Goal: Information Seeking & Learning: Find specific fact

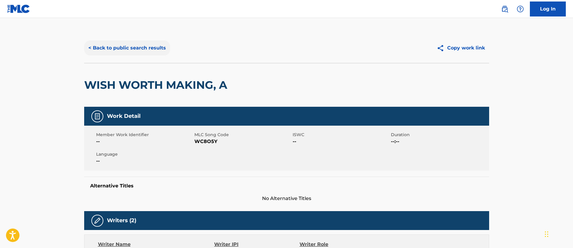
click at [105, 47] on button "< Back to public search results" at bounding box center [127, 47] width 86 height 15
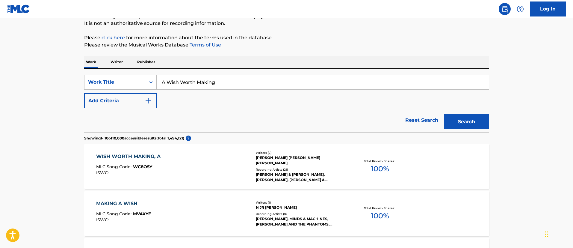
scroll to position [14, 0]
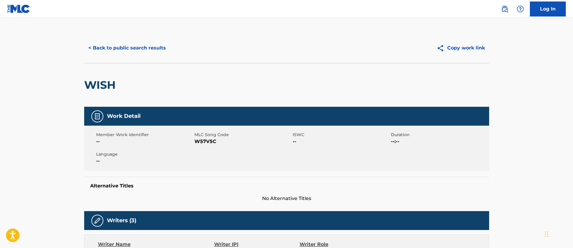
click at [127, 46] on button "< Back to public search results" at bounding box center [127, 47] width 86 height 15
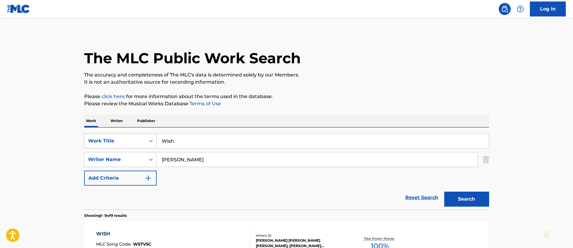
drag, startPoint x: 195, startPoint y: 143, endPoint x: 150, endPoint y: 140, distance: 45.9
click at [150, 140] on div "SearchWithCriteria87bcebf1-37db-4f48-b658-2a35d9f53432 Work Title Wish" at bounding box center [286, 140] width 405 height 15
paste input "BABY, HOLD ON TO ME"
type input "BABY, HOLD ON TO ME"
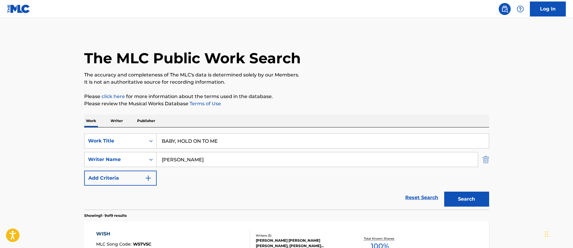
click at [486, 157] on img "Search Form" at bounding box center [486, 159] width 7 height 15
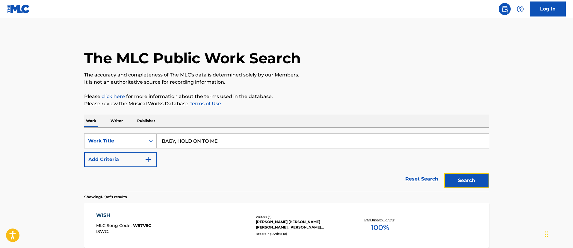
click at [468, 183] on button "Search" at bounding box center [466, 180] width 45 height 15
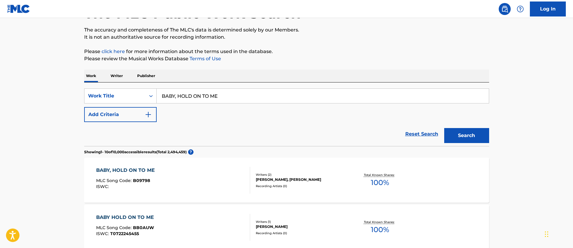
scroll to position [90, 0]
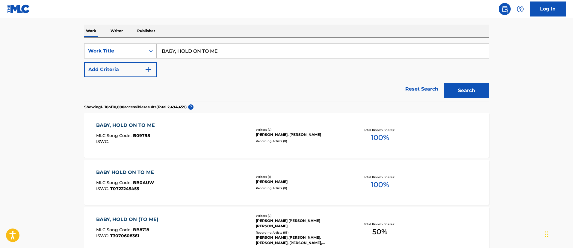
click at [304, 141] on div "Recording Artists ( 0 )" at bounding box center [301, 141] width 90 height 4
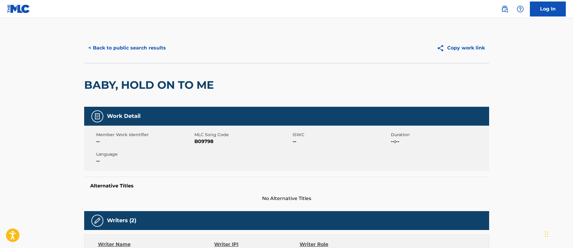
scroll to position [135, 0]
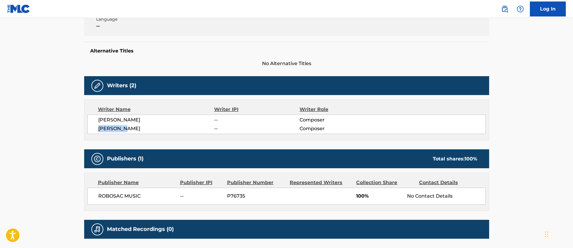
drag, startPoint x: 134, startPoint y: 127, endPoint x: 98, endPoint y: 128, distance: 35.4
click at [98, 128] on span "[PERSON_NAME]" at bounding box center [156, 128] width 116 height 7
copy span "[PERSON_NAME]"
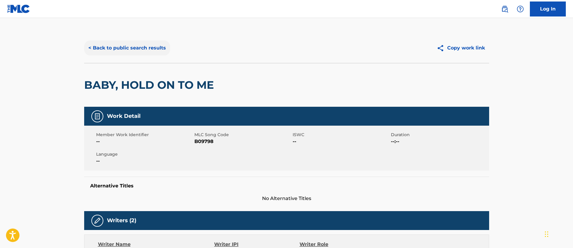
click at [139, 51] on button "< Back to public search results" at bounding box center [127, 47] width 86 height 15
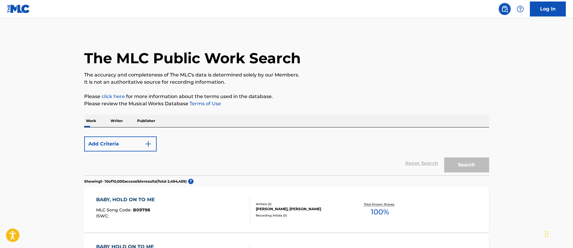
scroll to position [90, 0]
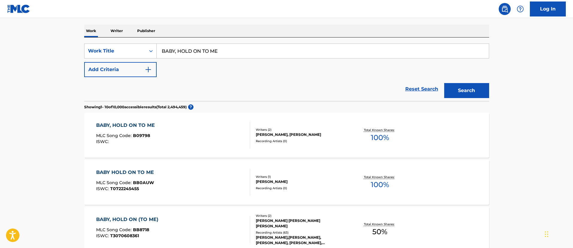
drag, startPoint x: 236, startPoint y: 50, endPoint x: 161, endPoint y: 45, distance: 75.0
click at [161, 45] on input "BABY, HOLD ON TO ME" at bounding box center [323, 51] width 332 height 14
paste input "ITCHES & SISTERS"
type input "BITCHES & SISTERS"
click at [469, 89] on button "Search" at bounding box center [466, 90] width 45 height 15
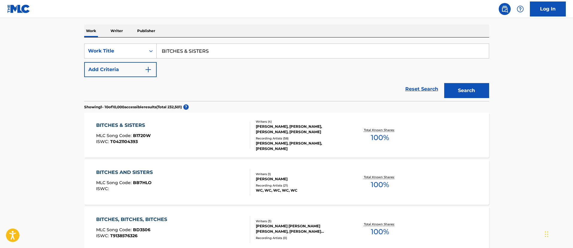
click at [151, 129] on div "BITCHES & SISTERS MLC Song Code : B1720W ISWC : T0421104393" at bounding box center [173, 135] width 154 height 27
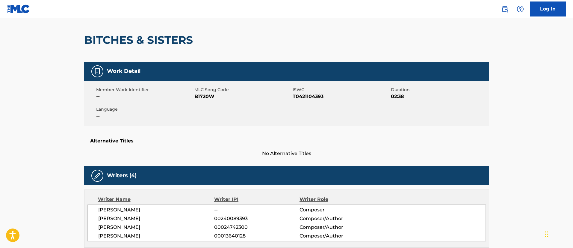
scroll to position [90, 0]
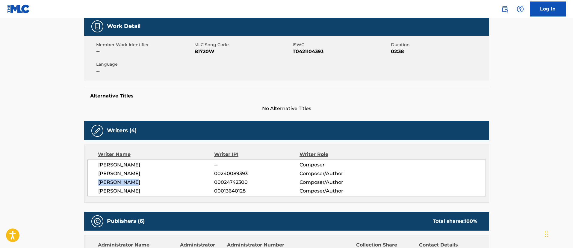
drag, startPoint x: 137, startPoint y: 181, endPoint x: 99, endPoint y: 182, distance: 37.8
click at [99, 182] on span "[PERSON_NAME]" at bounding box center [156, 182] width 116 height 7
copy span "[PERSON_NAME]"
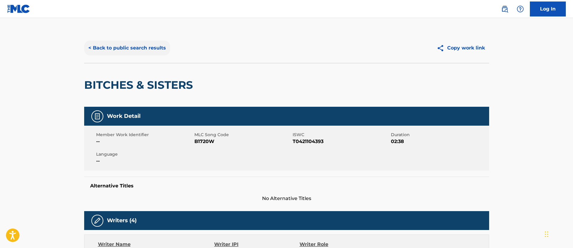
click at [130, 47] on button "< Back to public search results" at bounding box center [127, 47] width 86 height 15
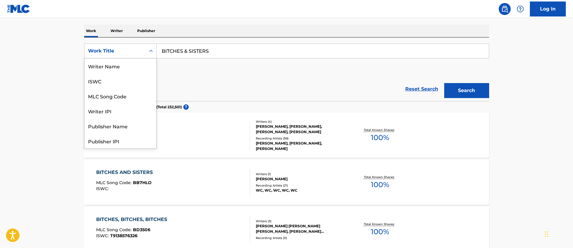
click at [155, 51] on div "Search Form" at bounding box center [151, 51] width 11 height 11
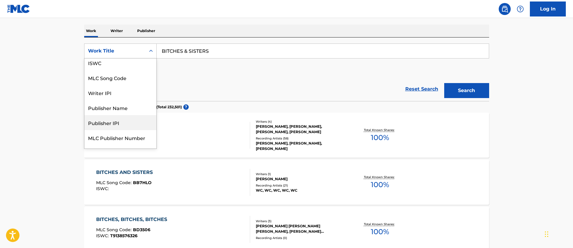
scroll to position [0, 0]
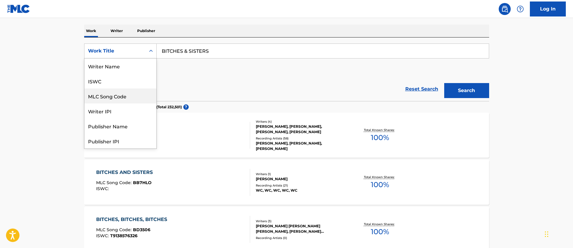
drag, startPoint x: 123, startPoint y: 95, endPoint x: 144, endPoint y: 89, distance: 20.9
click at [123, 95] on div "MLC Song Code" at bounding box center [121, 95] width 72 height 15
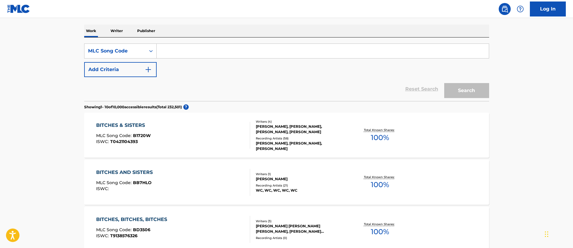
click at [214, 50] on input "Search Form" at bounding box center [323, 51] width 332 height 14
paste input "B2420C"
type input "B2420C"
click at [473, 92] on button "Search" at bounding box center [466, 90] width 45 height 15
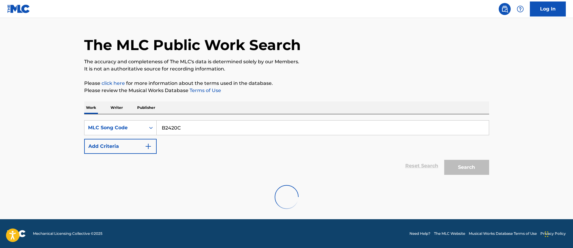
scroll to position [60, 0]
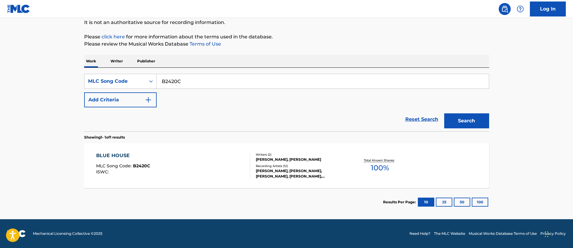
click at [172, 158] on div "BLUE HOUSE MLC Song Code : B2420C ISWC :" at bounding box center [173, 165] width 154 height 27
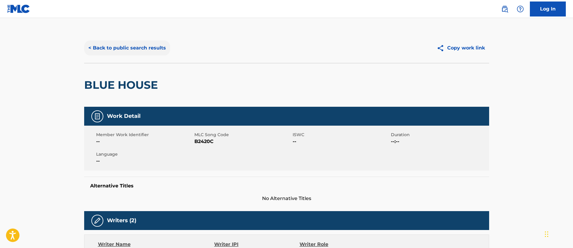
click at [115, 46] on button "< Back to public search results" at bounding box center [127, 47] width 86 height 15
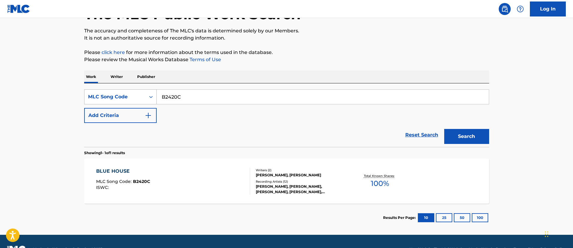
drag, startPoint x: 203, startPoint y: 95, endPoint x: 142, endPoint y: 94, distance: 61.1
click at [142, 94] on div "SearchWithCriteriab7d12258-e55b-44ad-9db7-93a9c14a7605 MLC Song Code B2420C" at bounding box center [286, 96] width 405 height 15
paste input "C28531"
type input "C28531"
click at [456, 130] on button "Search" at bounding box center [466, 136] width 45 height 15
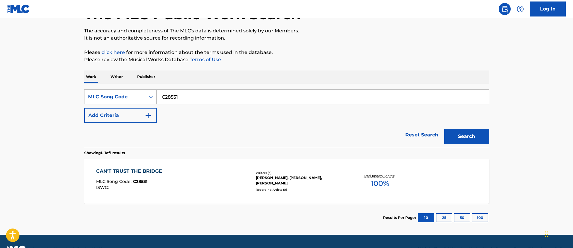
click at [165, 171] on div "CAN'T TRUST THE BRIDGE" at bounding box center [130, 171] width 69 height 7
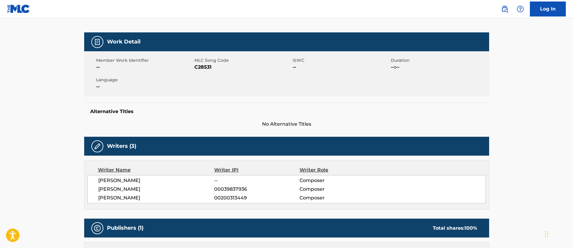
scroll to position [29, 0]
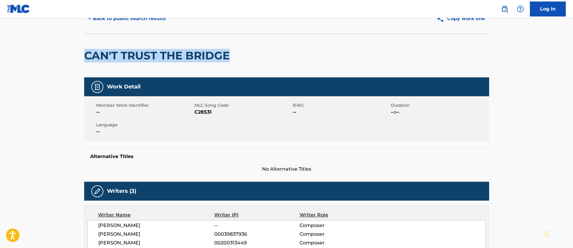
drag, startPoint x: 234, startPoint y: 56, endPoint x: 69, endPoint y: 50, distance: 165.2
click at [69, 50] on main "< Back to public search results Copy work link CAN'T TRUST THE BRIDGE Work Deta…" at bounding box center [286, 200] width 573 height 423
copy h2 "CAN'T TRUST THE BRIDGE"
click at [112, 21] on button "< Back to public search results" at bounding box center [127, 18] width 86 height 15
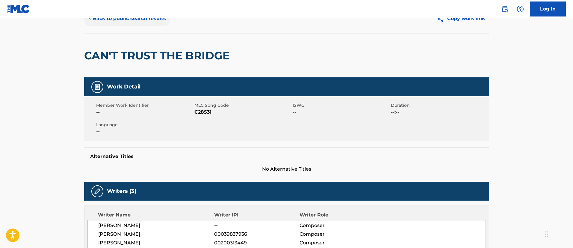
scroll to position [44, 0]
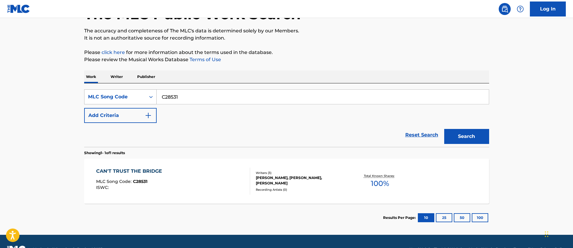
drag, startPoint x: 217, startPoint y: 98, endPoint x: 143, endPoint y: 96, distance: 74.3
click at [143, 96] on div "SearchWithCriteriab7d12258-e55b-44ad-9db7-93a9c14a7605 MLC Song Code C28531" at bounding box center [286, 96] width 405 height 15
paste input "B3123"
type input "CB3123"
click at [452, 134] on button "Search" at bounding box center [466, 136] width 45 height 15
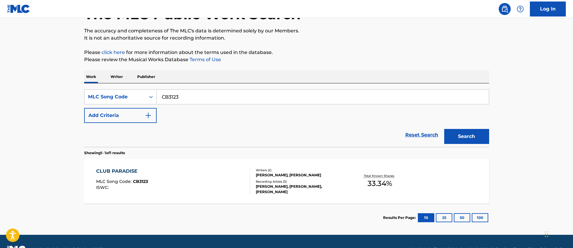
scroll to position [60, 0]
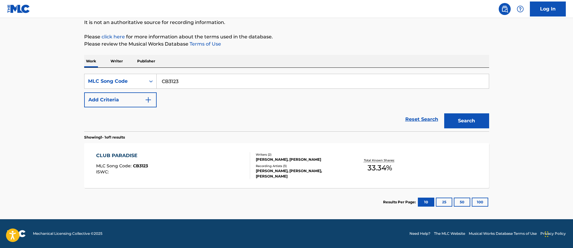
click at [183, 158] on div "CLUB PARADISE MLC Song Code : CB3123 ISWC :" at bounding box center [173, 165] width 154 height 27
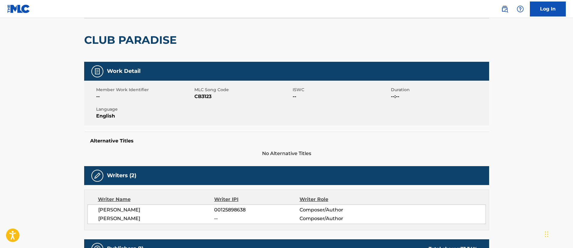
scroll to position [90, 0]
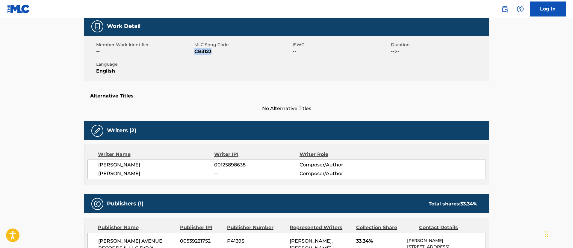
drag, startPoint x: 218, startPoint y: 51, endPoint x: 195, endPoint y: 55, distance: 23.2
click at [195, 55] on div "Member Work Identifier -- MLC Song Code CB3123 ISWC -- Duration --:-- Language …" at bounding box center [286, 58] width 405 height 45
copy span "CB3123"
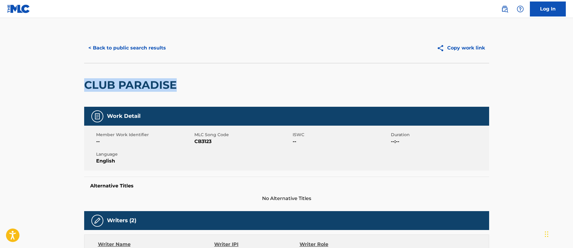
drag, startPoint x: 183, startPoint y: 86, endPoint x: 79, endPoint y: 85, distance: 104.0
copy h2 "CLUB PARADISE"
click at [121, 47] on button "< Back to public search results" at bounding box center [127, 47] width 86 height 15
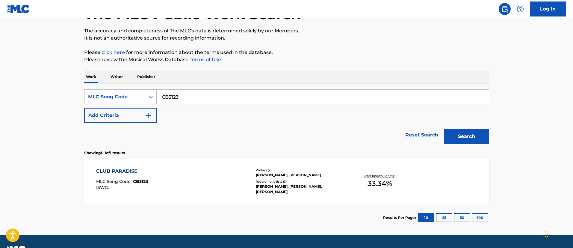
drag, startPoint x: 200, startPoint y: 98, endPoint x: 167, endPoint y: 101, distance: 33.2
click at [167, 101] on input "CB3123" at bounding box center [323, 97] width 332 height 14
type input "C"
paste input "I21516"
type input "I21516"
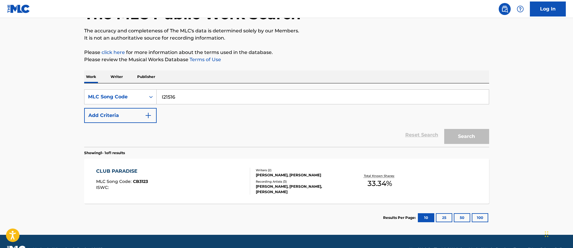
click at [444, 129] on button "Search" at bounding box center [466, 136] width 45 height 15
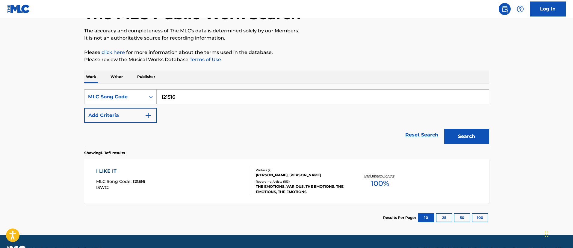
click at [171, 172] on div "I LIKE IT MLC Song Code : I21516 ISWC :" at bounding box center [173, 181] width 154 height 27
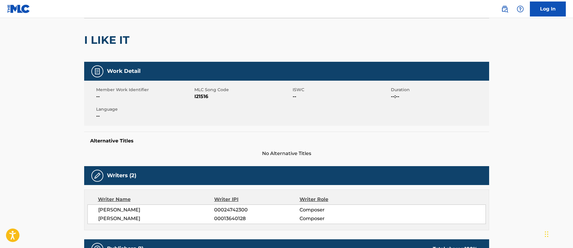
scroll to position [90, 0]
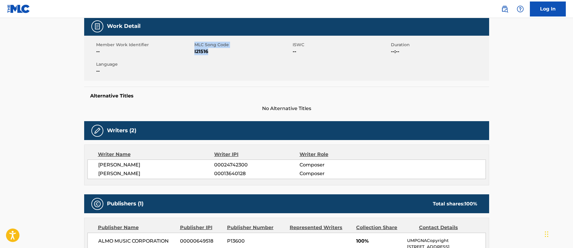
drag, startPoint x: 211, startPoint y: 51, endPoint x: 193, endPoint y: 51, distance: 17.7
click at [193, 51] on div "Member Work Identifier -- MLC Song Code I21516 ISWC -- Duration --:-- Language …" at bounding box center [286, 58] width 405 height 45
click at [213, 50] on span "I21516" at bounding box center [242, 51] width 97 height 7
drag, startPoint x: 213, startPoint y: 52, endPoint x: 195, endPoint y: 51, distance: 18.6
click at [195, 51] on span "I21516" at bounding box center [242, 51] width 97 height 7
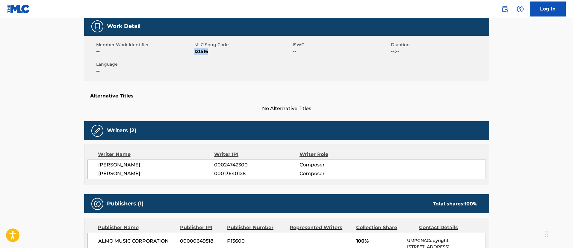
scroll to position [0, 0]
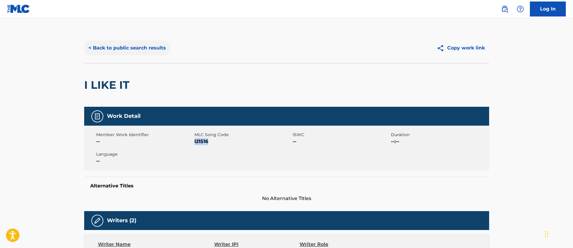
click at [130, 46] on button "< Back to public search results" at bounding box center [127, 47] width 86 height 15
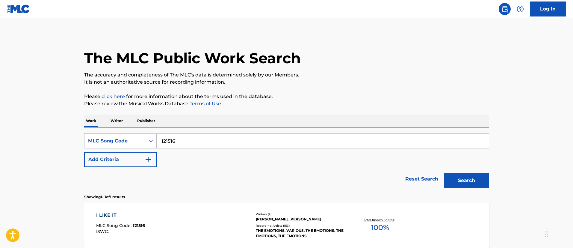
scroll to position [44, 0]
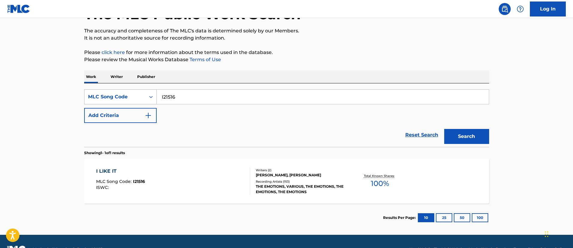
drag, startPoint x: 192, startPoint y: 96, endPoint x: 148, endPoint y: 93, distance: 44.2
click at [148, 93] on div "SearchWithCriteriab7d12258-e55b-44ad-9db7-93a9c14a7605 MLC Song Code I21516" at bounding box center [286, 96] width 405 height 15
paste input "F YOU GOT THE LOVING"
click at [118, 96] on div "MLC Song Code" at bounding box center [115, 96] width 54 height 7
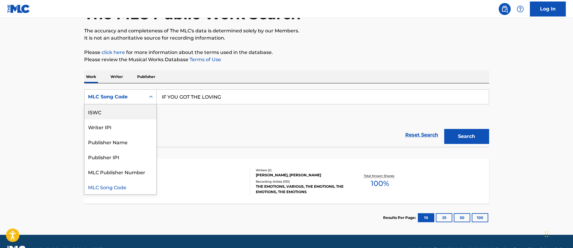
scroll to position [0, 0]
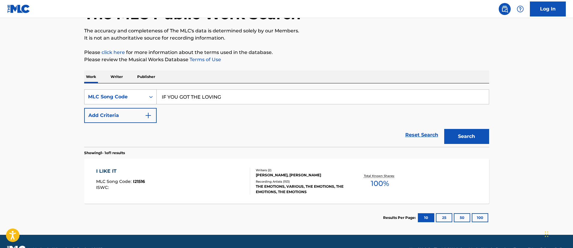
drag, startPoint x: 229, startPoint y: 98, endPoint x: 148, endPoint y: 96, distance: 80.6
click at [148, 96] on div "SearchWithCriteriab7d12258-e55b-44ad-9db7-93a9c14a7605 MLC Song Code IF YOU GOT…" at bounding box center [286, 96] width 405 height 15
paste input "3282I"
type input "I3282I"
click at [463, 139] on button "Search" at bounding box center [466, 136] width 45 height 15
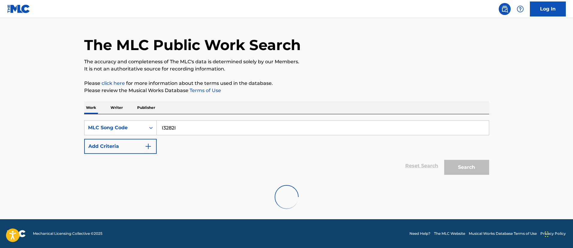
scroll to position [44, 0]
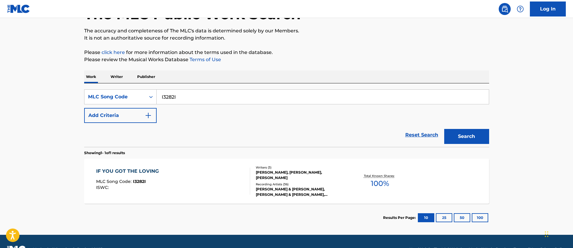
click at [159, 179] on div "MLC Song Code : I3282I" at bounding box center [129, 182] width 66 height 6
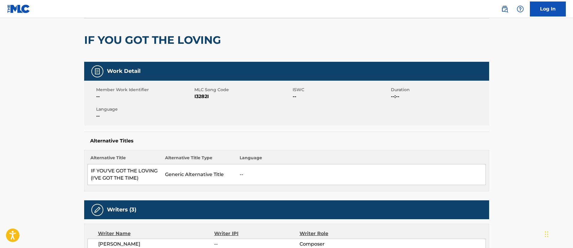
scroll to position [90, 0]
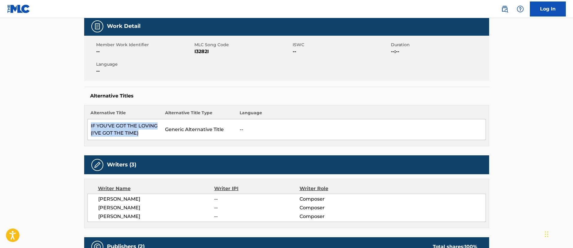
drag, startPoint x: 147, startPoint y: 133, endPoint x: 91, endPoint y: 127, distance: 56.1
click at [91, 127] on td "IF YOU'VE GOT THE LOVING (I'VE GOT THE TIME)" at bounding box center [124, 129] width 75 height 21
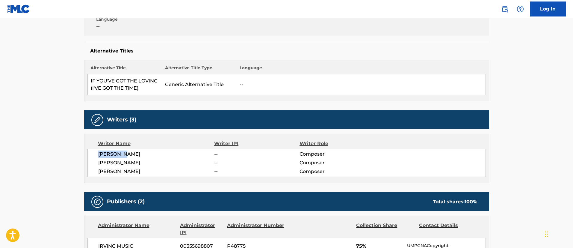
drag, startPoint x: 130, startPoint y: 153, endPoint x: 95, endPoint y: 153, distance: 35.4
click at [95, 153] on div "D. PORTER -- Composer I. HAYES -- Composer S. CROPPER -- Composer" at bounding box center [286, 163] width 399 height 28
copy span "[PERSON_NAME]"
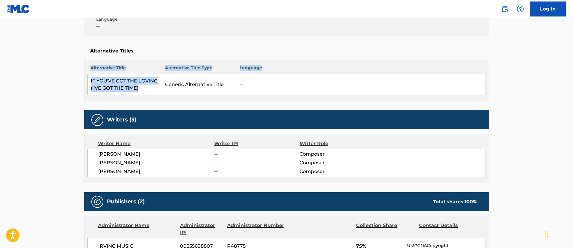
drag, startPoint x: 143, startPoint y: 88, endPoint x: 86, endPoint y: 79, distance: 57.0
click at [86, 79] on div "Alternative Title Alternative Title Type Language IF YOU'VE GOT THE LOVING (I'V…" at bounding box center [286, 80] width 405 height 41
click at [120, 87] on td "IF YOU'VE GOT THE LOVING (I'VE GOT THE TIME)" at bounding box center [124, 84] width 75 height 21
drag, startPoint x: 145, startPoint y: 90, endPoint x: 90, endPoint y: 80, distance: 56.1
click at [90, 80] on td "IF YOU'VE GOT THE LOVING (I'VE GOT THE TIME)" at bounding box center [124, 84] width 75 height 21
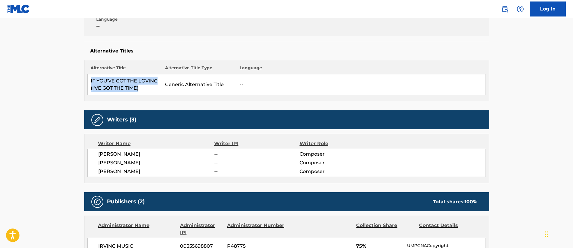
copy td "IF YOU'VE GOT THE LOVING (I'VE GOT THE TIME)"
click at [330, 100] on div "Alternative Title Alternative Title Type Language IF YOU'VE GOT THE LOVING (I'V…" at bounding box center [286, 80] width 405 height 41
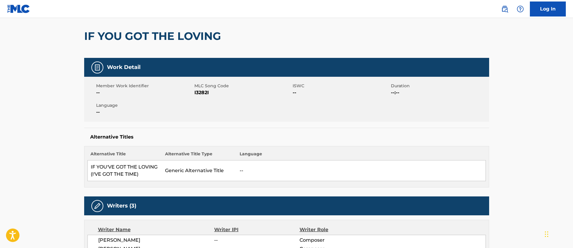
scroll to position [48, 0]
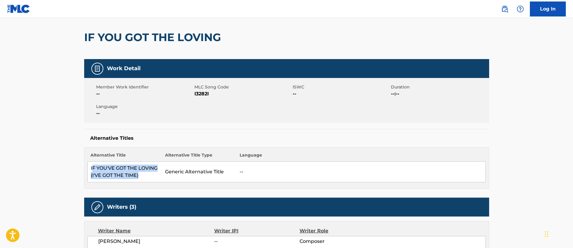
drag, startPoint x: 153, startPoint y: 174, endPoint x: 91, endPoint y: 168, distance: 62.0
click at [92, 166] on td "IF YOU'VE GOT THE LOVING (I'VE GOT THE TIME)" at bounding box center [124, 172] width 75 height 21
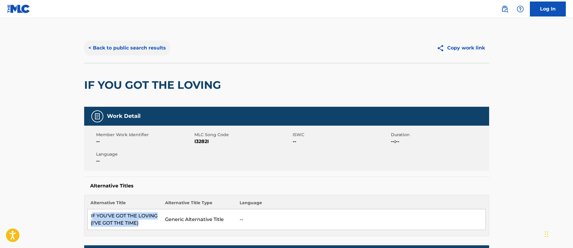
click at [126, 46] on button "< Back to public search results" at bounding box center [127, 47] width 86 height 15
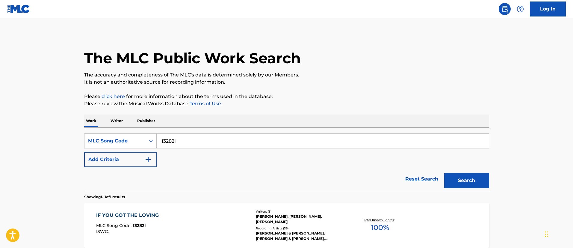
scroll to position [44, 0]
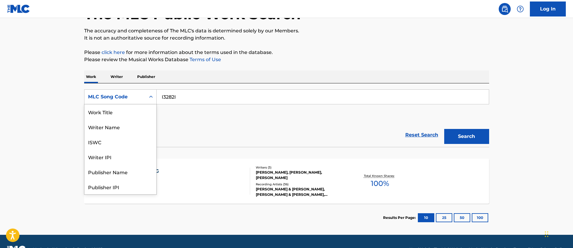
click at [127, 95] on div "MLC Song Code" at bounding box center [115, 96] width 54 height 7
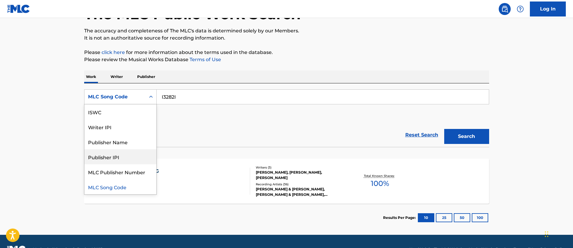
scroll to position [0, 0]
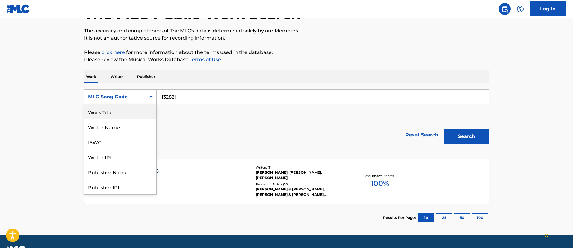
click at [122, 110] on div "Work Title" at bounding box center [121, 111] width 72 height 15
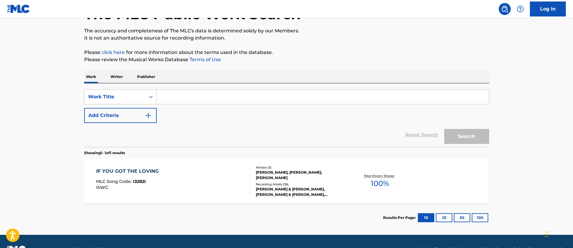
click at [191, 96] on input "Search Form" at bounding box center [323, 97] width 332 height 14
paste input "INTRODUCTION"
type input "INTRODUCTION"
click at [464, 135] on button "Search" at bounding box center [466, 136] width 45 height 15
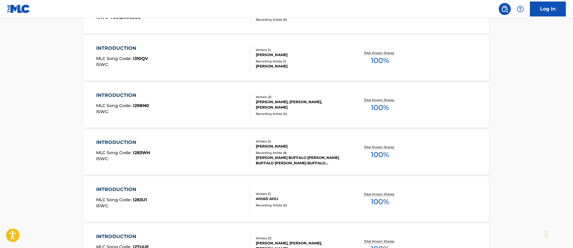
scroll to position [81, 0]
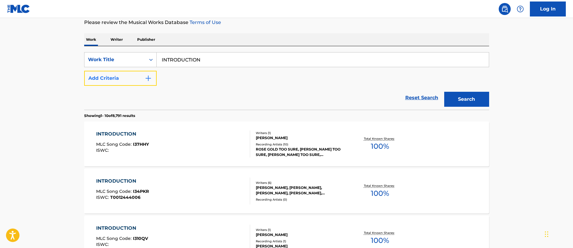
click at [110, 80] on button "Add Criteria" at bounding box center [120, 78] width 73 height 15
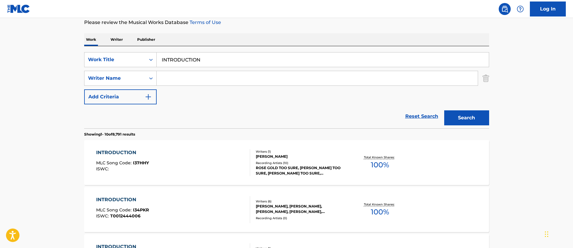
click at [181, 77] on input "Search Form" at bounding box center [317, 78] width 321 height 14
type input "David Porter"
click at [444, 110] on button "Search" at bounding box center [466, 117] width 45 height 15
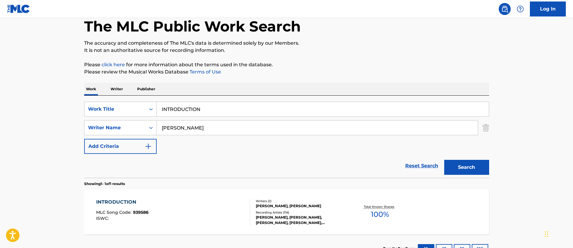
scroll to position [78, 0]
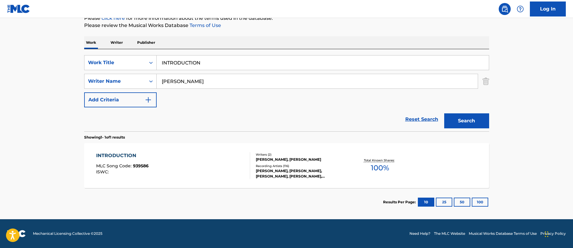
click at [205, 61] on input "INTRODUCTION" at bounding box center [323, 62] width 332 height 14
type input "INTRODUCTION To David Porter"
click at [444, 113] on button "Search" at bounding box center [466, 120] width 45 height 15
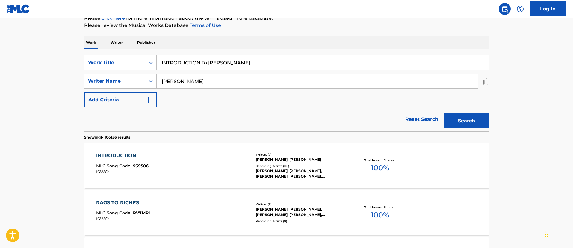
click at [123, 156] on div "INTRODUCTION" at bounding box center [122, 155] width 52 height 7
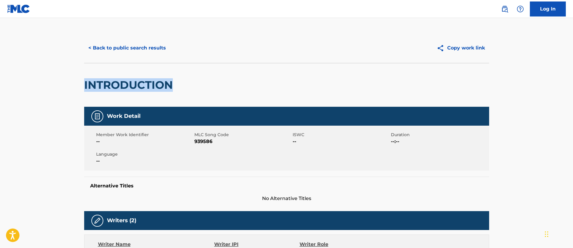
drag, startPoint x: 185, startPoint y: 89, endPoint x: 85, endPoint y: 87, distance: 100.4
click at [85, 87] on div "INTRODUCTION" at bounding box center [286, 85] width 405 height 44
copy h2 "INTRODUCTION"
click at [116, 46] on button "< Back to public search results" at bounding box center [127, 47] width 86 height 15
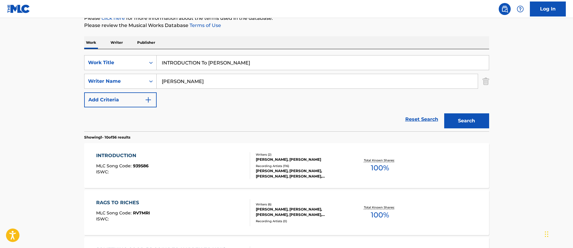
click at [199, 162] on div "INTRODUCTION MLC Song Code : 939586 ISWC :" at bounding box center [173, 165] width 154 height 27
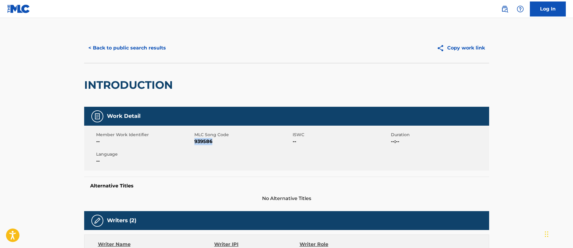
drag, startPoint x: 218, startPoint y: 139, endPoint x: 195, endPoint y: 140, distance: 22.5
click at [195, 140] on span "939586" at bounding box center [242, 141] width 97 height 7
copy span "939586"
click at [149, 46] on button "< Back to public search results" at bounding box center [127, 47] width 86 height 15
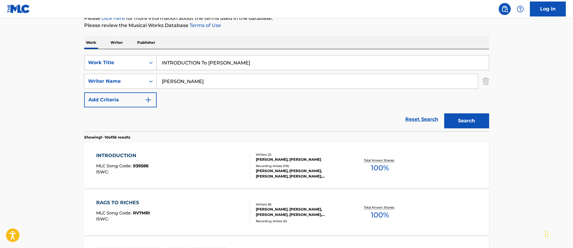
click at [123, 61] on div "Work Title" at bounding box center [115, 62] width 54 height 7
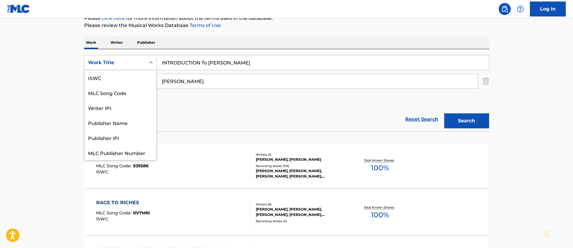
scroll to position [15, 0]
click at [120, 82] on div "MLC Song Code" at bounding box center [121, 77] width 72 height 15
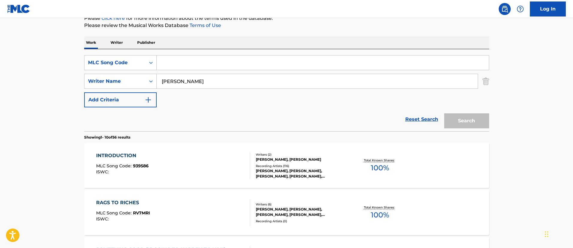
click at [198, 59] on input "Search Form" at bounding box center [323, 62] width 332 height 14
paste input "K73201"
type input "K73201"
click at [484, 82] on img "Search Form" at bounding box center [486, 81] width 7 height 15
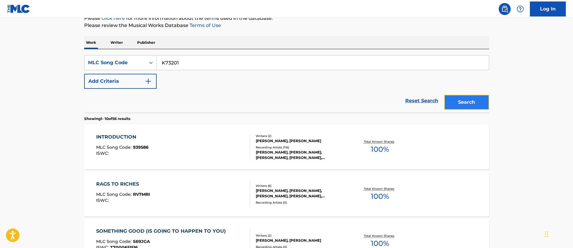
click at [456, 106] on button "Search" at bounding box center [466, 102] width 45 height 15
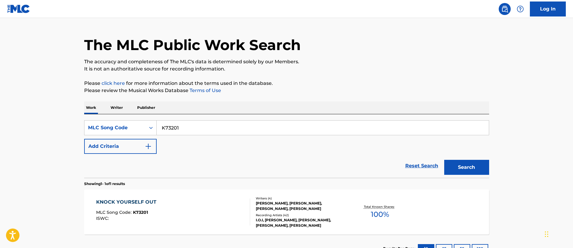
scroll to position [60, 0]
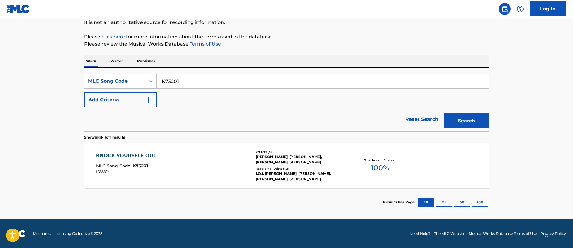
click at [164, 159] on div "KNOCK YOURSELF OUT MLC Song Code : K73201 ISWC :" at bounding box center [173, 165] width 154 height 27
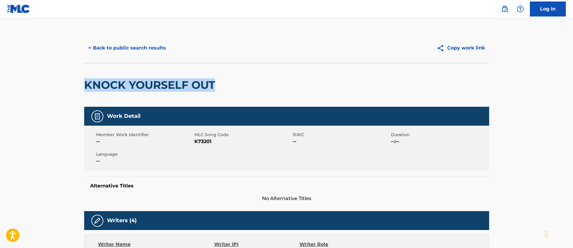
drag, startPoint x: 233, startPoint y: 81, endPoint x: 64, endPoint y: 82, distance: 169.0
copy h2 "KNOCK YOURSELF OUT"
click at [143, 45] on button "< Back to public search results" at bounding box center [127, 47] width 86 height 15
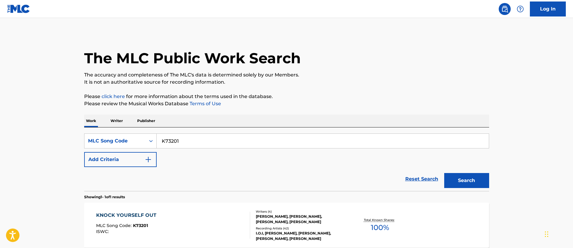
scroll to position [44, 0]
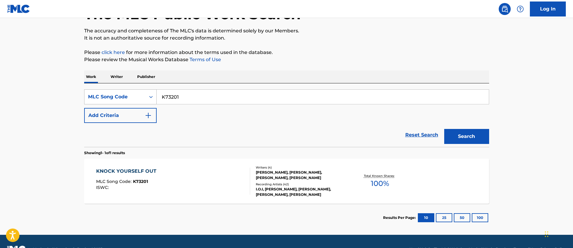
drag, startPoint x: 194, startPoint y: 99, endPoint x: 147, endPoint y: 96, distance: 47.2
click at [147, 96] on div "SearchWithCriteria8ae2702f-8e97-4676-8a4c-d8a44e6c32a3 MLC Song Code K73201" at bounding box center [286, 96] width 405 height 15
paste input "LV7Q9F"
click at [458, 139] on button "Search" at bounding box center [466, 136] width 45 height 15
drag, startPoint x: 206, startPoint y: 99, endPoint x: 156, endPoint y: 95, distance: 50.8
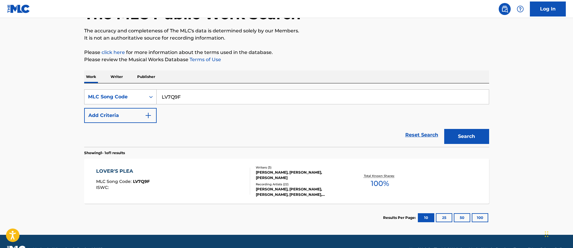
click at [156, 95] on div "SearchWithCriteria8ae2702f-8e97-4676-8a4c-d8a44e6c32a3 MLC Song Code LV7Q9F" at bounding box center [286, 96] width 405 height 15
paste input "M1661W"
click at [465, 139] on button "Search" at bounding box center [466, 136] width 45 height 15
drag, startPoint x: 192, startPoint y: 98, endPoint x: 165, endPoint y: 99, distance: 26.4
click at [165, 99] on input "M1661W" at bounding box center [323, 97] width 332 height 14
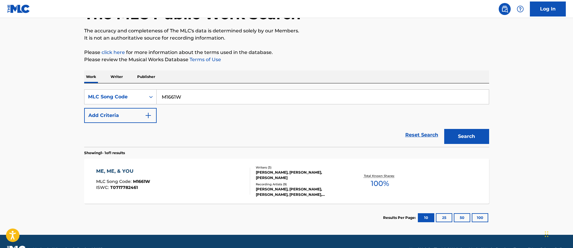
type input "M"
paste input "MA2KEQ"
click at [444, 129] on button "Search" at bounding box center [466, 136] width 45 height 15
drag, startPoint x: 197, startPoint y: 91, endPoint x: 148, endPoint y: 92, distance: 48.9
click at [148, 92] on div "SearchWithCriteria8ae2702f-8e97-4676-8a4c-d8a44e6c32a3 MLC Song Code MA2KEQ" at bounding box center [286, 96] width 405 height 15
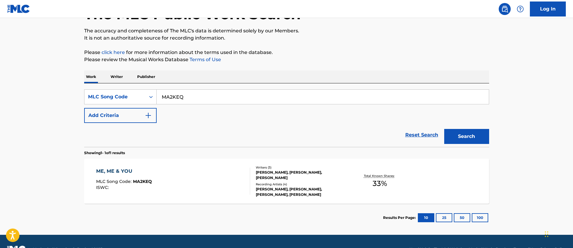
paste input "46586"
type input "M46586"
click at [453, 135] on button "Search" at bounding box center [466, 136] width 45 height 15
click at [105, 171] on div "MISTAKE NUMBER 1" at bounding box center [123, 171] width 54 height 7
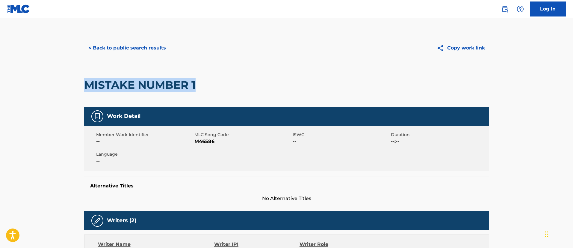
drag, startPoint x: 86, startPoint y: 81, endPoint x: 221, endPoint y: 89, distance: 135.1
click at [221, 89] on div "MISTAKE NUMBER 1" at bounding box center [286, 85] width 405 height 44
click at [131, 47] on button "< Back to public search results" at bounding box center [127, 47] width 86 height 15
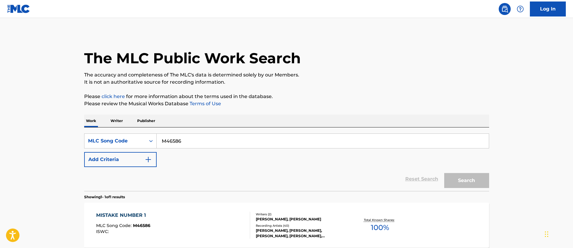
scroll to position [44, 0]
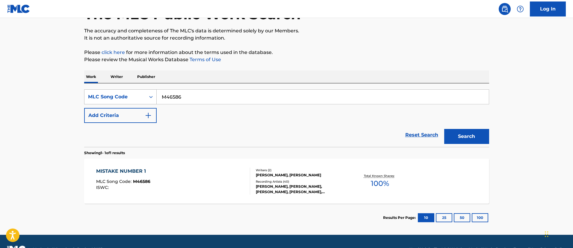
drag, startPoint x: 252, startPoint y: 97, endPoint x: 136, endPoint y: 99, distance: 116.3
click at [136, 99] on div "SearchWithCriteria8ae2702f-8e97-4676-8a4c-d8a44e6c32a3 MLC Song Code M46586" at bounding box center [286, 96] width 405 height 15
paste input "55357"
type input "M55357"
click at [478, 138] on button "Search" at bounding box center [466, 136] width 45 height 15
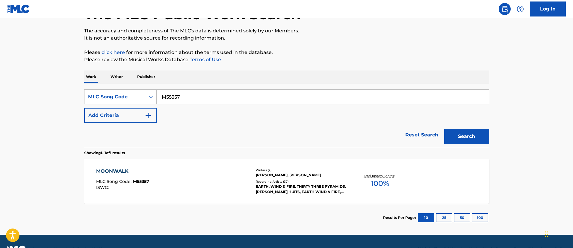
click at [154, 181] on div "MOONWALK MLC Song Code : M55357 ISWC :" at bounding box center [173, 181] width 154 height 27
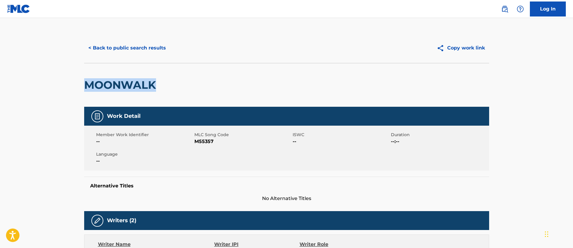
drag, startPoint x: 166, startPoint y: 80, endPoint x: 82, endPoint y: 82, distance: 84.2
click at [148, 47] on button "< Back to public search results" at bounding box center [127, 47] width 86 height 15
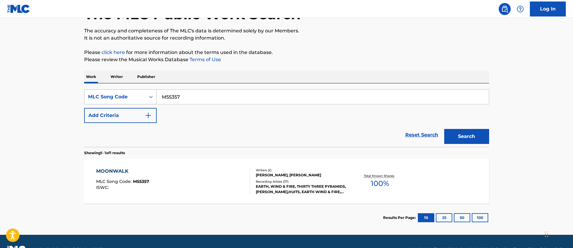
drag, startPoint x: 212, startPoint y: 95, endPoint x: 133, endPoint y: 93, distance: 78.8
click at [133, 94] on div "SearchWithCriteria8ae2702f-8e97-4676-8a4c-d8a44e6c32a3 MLC Song Code M55357" at bounding box center [286, 96] width 405 height 15
paste input "N84665"
type input "N84665"
click at [452, 129] on button "Search" at bounding box center [466, 136] width 45 height 15
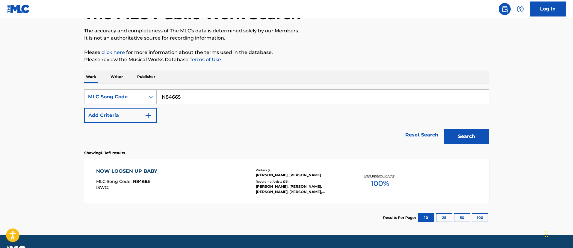
click at [143, 176] on div "NOW LOOSEN UP BABY MLC Song Code : N84665 ISWC :" at bounding box center [128, 181] width 64 height 27
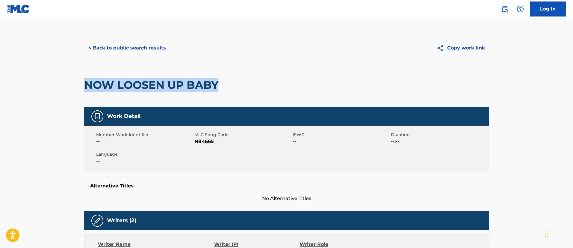
drag, startPoint x: 226, startPoint y: 83, endPoint x: 86, endPoint y: 85, distance: 140.0
click at [86, 85] on div "NOW LOOSEN UP BABY" at bounding box center [286, 85] width 405 height 44
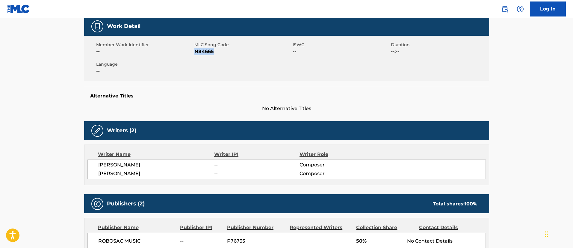
drag, startPoint x: 221, startPoint y: 54, endPoint x: 196, endPoint y: 49, distance: 24.7
click at [196, 50] on span "N84665" at bounding box center [242, 51] width 97 height 7
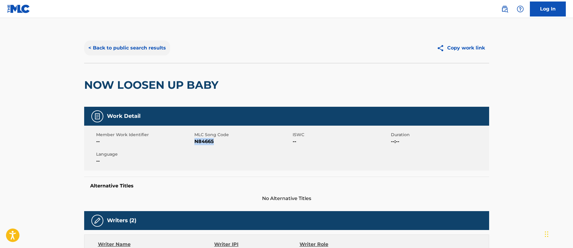
click at [122, 51] on button "< Back to public search results" at bounding box center [127, 47] width 86 height 15
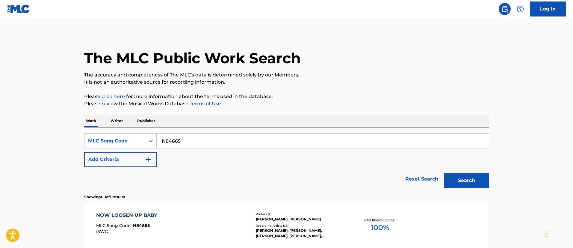
scroll to position [44, 0]
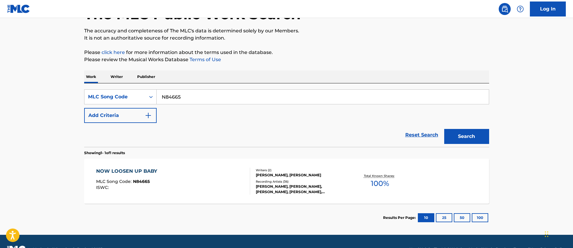
drag, startPoint x: 209, startPoint y: 99, endPoint x: 159, endPoint y: 93, distance: 50.8
click at [159, 93] on input "N84665" at bounding box center [323, 97] width 332 height 14
paste input "H4069O"
click at [469, 133] on button "Search" at bounding box center [466, 136] width 45 height 15
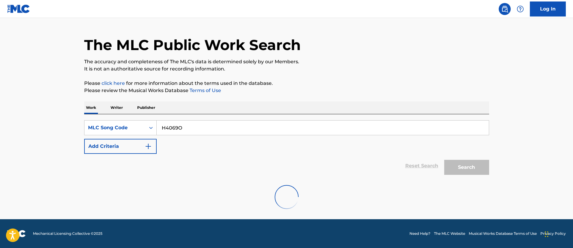
scroll to position [0, 0]
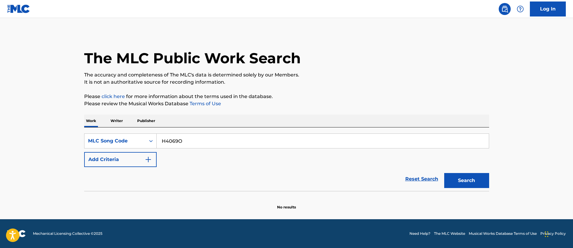
drag, startPoint x: 231, startPoint y: 139, endPoint x: 158, endPoint y: 141, distance: 72.8
click at [158, 141] on input "H4069O" at bounding box center [323, 141] width 332 height 14
click at [206, 144] on input "H4069O" at bounding box center [323, 141] width 332 height 14
drag, startPoint x: 207, startPoint y: 141, endPoint x: 159, endPoint y: 139, distance: 47.7
click at [159, 139] on input "H4069O" at bounding box center [323, 141] width 332 height 14
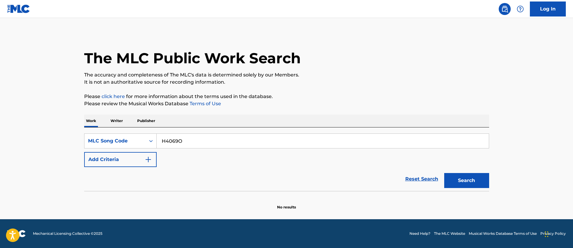
paste input "06108"
click at [457, 180] on button "Search" at bounding box center [466, 180] width 45 height 15
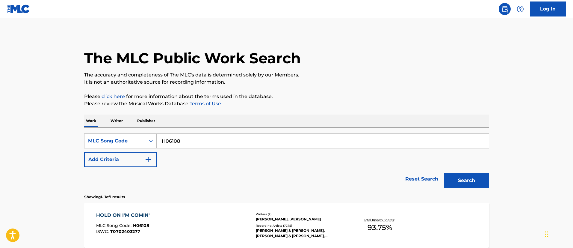
scroll to position [45, 0]
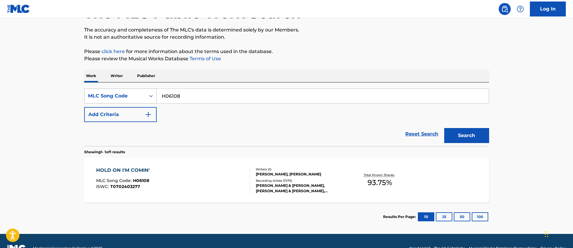
drag, startPoint x: 200, startPoint y: 99, endPoint x: 153, endPoint y: 93, distance: 48.2
click at [153, 93] on div "SearchWithCriteria8ae2702f-8e97-4676-8a4c-d8a44e6c32a3 MLC Song Code H06108" at bounding box center [286, 95] width 405 height 15
paste input "4069O"
type input "H4069O"
click at [468, 138] on button "Search" at bounding box center [466, 135] width 45 height 15
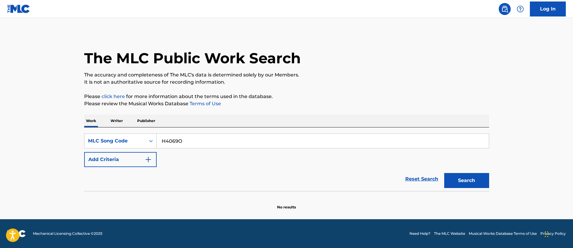
scroll to position [0, 0]
click at [125, 141] on div "MLC Song Code" at bounding box center [115, 140] width 54 height 7
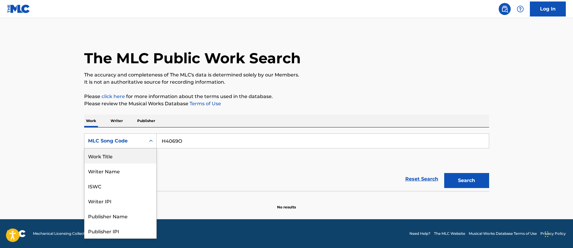
click at [121, 159] on div "Work Title" at bounding box center [121, 155] width 72 height 15
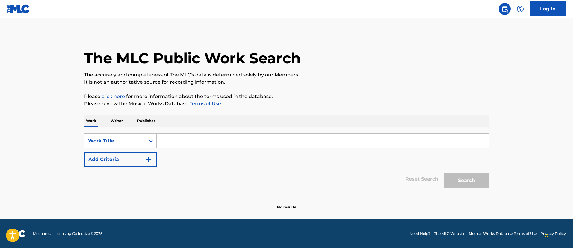
click at [167, 142] on input "Search Form" at bounding box center [323, 141] width 332 height 14
paste input "HOLD ON I'M COMIN'"
type input "HOLD ON I'M COMIN'"
click at [448, 182] on button "Search" at bounding box center [466, 180] width 45 height 15
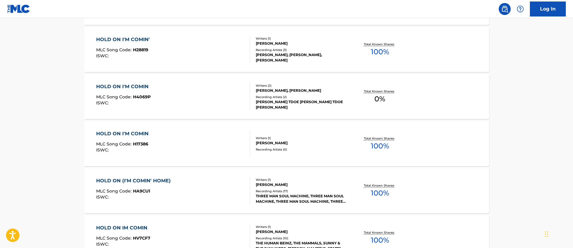
scroll to position [90, 0]
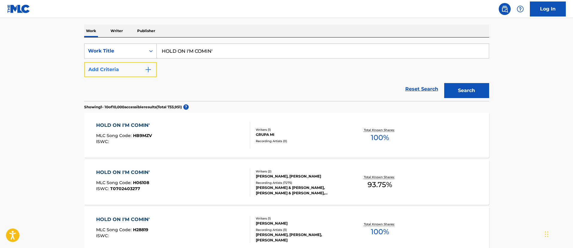
click at [123, 66] on button "Add Criteria" at bounding box center [120, 69] width 73 height 15
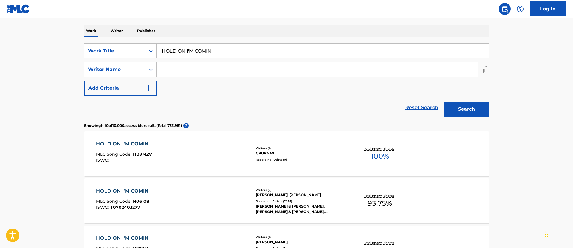
click at [166, 67] on input "Search Form" at bounding box center [317, 69] width 321 height 14
click at [444, 102] on button "Search" at bounding box center [466, 109] width 45 height 15
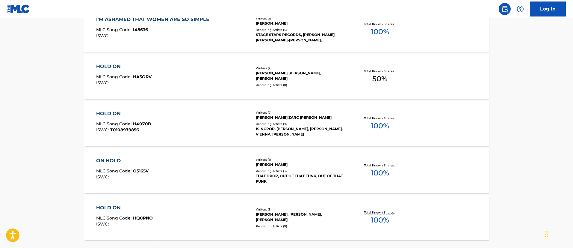
scroll to position [504, 0]
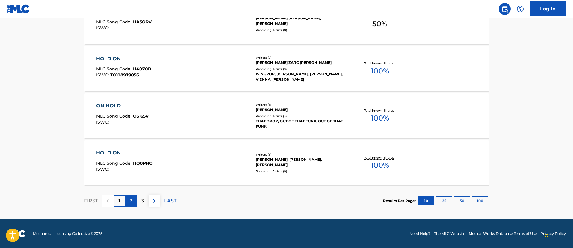
click at [129, 202] on div "2" at bounding box center [131, 201] width 12 height 12
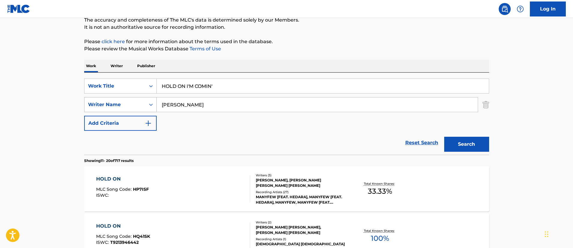
scroll to position [10, 0]
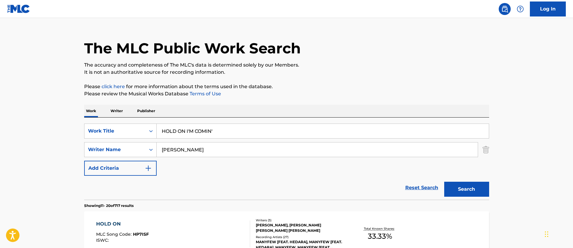
click at [162, 150] on input "Porter" at bounding box center [317, 149] width 321 height 14
type input "David Porter"
click at [444, 182] on button "Search" at bounding box center [466, 189] width 45 height 15
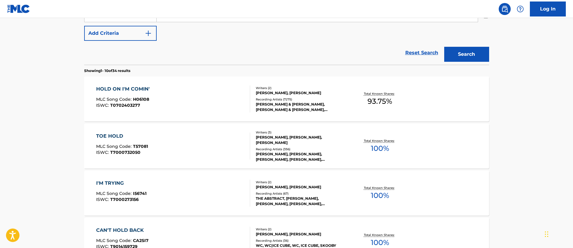
scroll to position [100, 0]
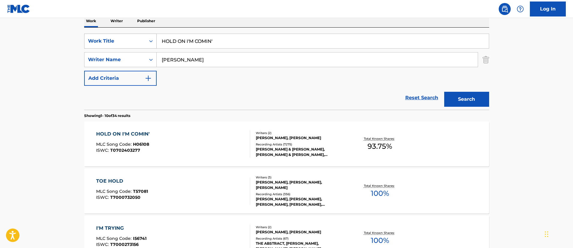
drag, startPoint x: 230, startPoint y: 38, endPoint x: 104, endPoint y: 38, distance: 125.6
click at [104, 38] on div "SearchWithCriteriacfb657ce-24f1-415e-8acd-a6c5c92954a7 Work Title HOLD ON I'M C…" at bounding box center [286, 41] width 405 height 15
paste input "ONE PLUS ONE"
type input "ONE PLUS ONE"
click at [461, 99] on button "Search" at bounding box center [466, 99] width 45 height 15
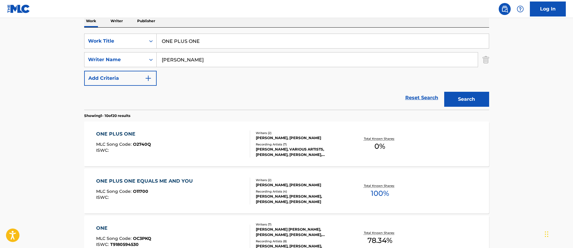
click at [140, 139] on div "ONE PLUS ONE MLC Song Code : O2740Q ISWC :" at bounding box center [123, 143] width 55 height 27
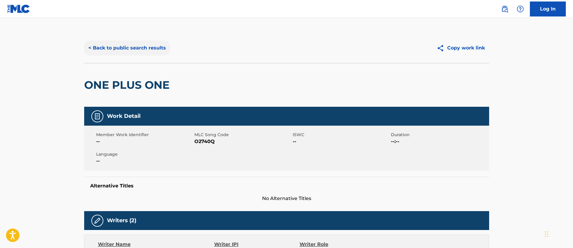
click at [155, 44] on button "< Back to public search results" at bounding box center [127, 47] width 86 height 15
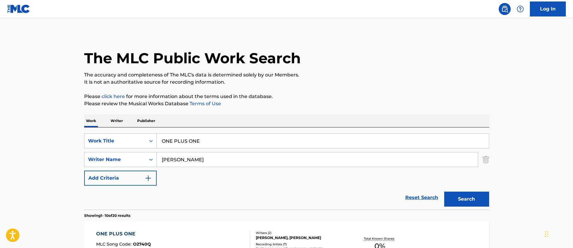
scroll to position [100, 0]
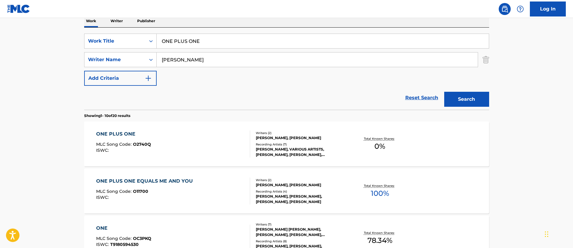
drag, startPoint x: 209, startPoint y: 43, endPoint x: 185, endPoint y: 43, distance: 24.3
click at [188, 43] on input "ONE PLUS ONE" at bounding box center [323, 41] width 332 height 14
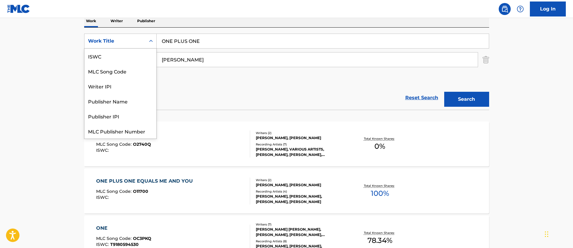
click at [150, 38] on icon "Search Form" at bounding box center [151, 41] width 6 height 6
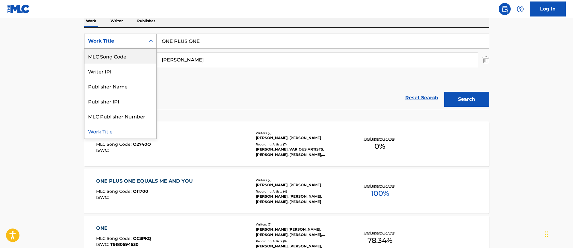
click at [137, 52] on div "MLC Song Code" at bounding box center [121, 56] width 72 height 15
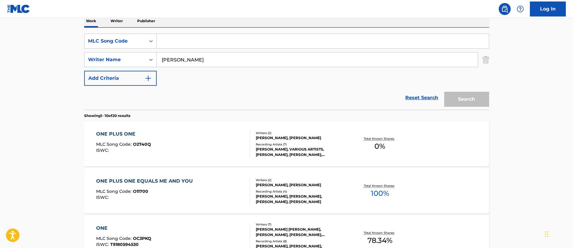
drag, startPoint x: 194, startPoint y: 42, endPoint x: 192, endPoint y: 44, distance: 3.4
click at [192, 44] on input "Search Form" at bounding box center [323, 41] width 332 height 14
paste input "RV8T7Y"
type input "RV8T7Y"
drag, startPoint x: 461, startPoint y: 90, endPoint x: 462, endPoint y: 94, distance: 3.5
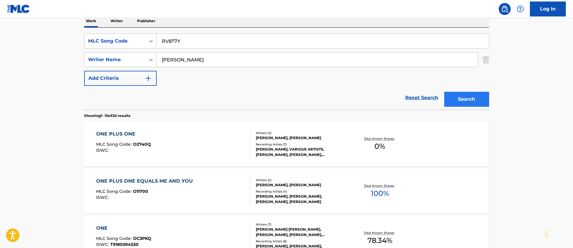
click at [461, 90] on div "Search" at bounding box center [465, 98] width 48 height 24
click at [463, 95] on button "Search" at bounding box center [466, 99] width 45 height 15
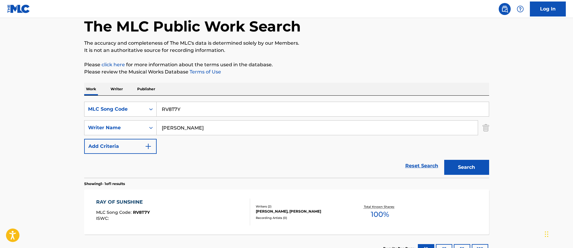
scroll to position [78, 0]
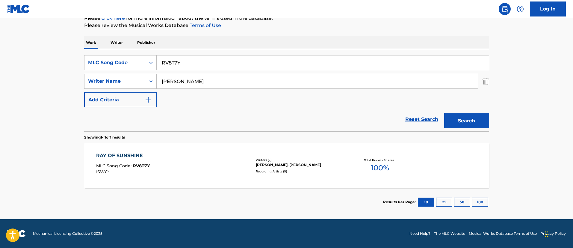
click at [149, 168] on span "RV8T7Y" at bounding box center [141, 165] width 17 height 5
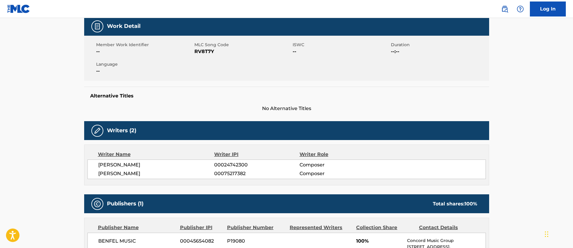
scroll to position [135, 0]
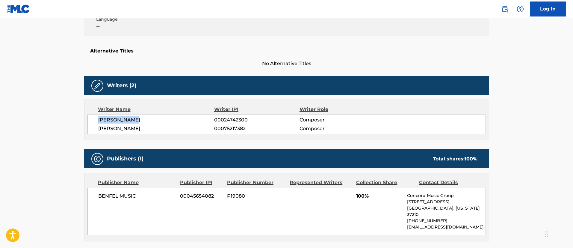
drag, startPoint x: 141, startPoint y: 117, endPoint x: 95, endPoint y: 118, distance: 46.8
click at [95, 118] on div "DAVID PORTER 00024742300 Composer DONALD O CONNER 00075217382 Composer" at bounding box center [286, 123] width 399 height 19
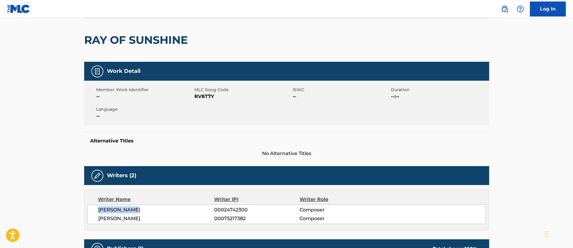
scroll to position [0, 0]
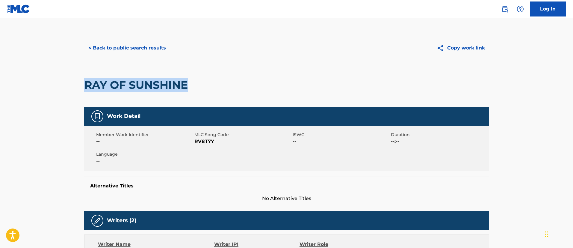
drag, startPoint x: 206, startPoint y: 83, endPoint x: 81, endPoint y: 81, distance: 125.3
click at [81, 81] on div "< Back to public search results Copy work link RAY OF SUNSHINE Work Detail Memb…" at bounding box center [287, 228] width 420 height 390
click at [154, 48] on button "< Back to public search results" at bounding box center [127, 47] width 86 height 15
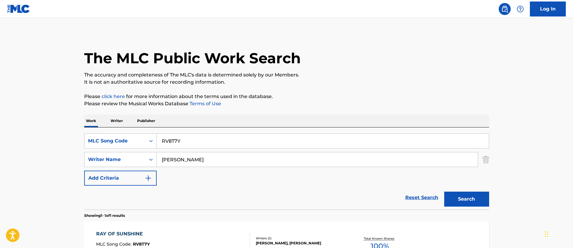
scroll to position [44, 0]
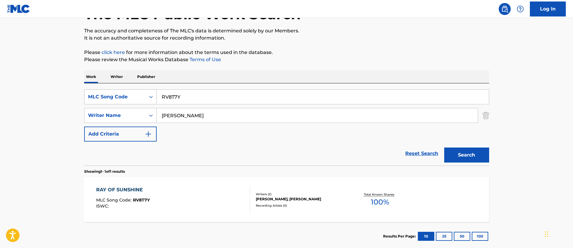
drag, startPoint x: 216, startPoint y: 95, endPoint x: 144, endPoint y: 94, distance: 71.3
click at [144, 94] on div "SearchWithCriteriaade16443-f468-4b63-935a-3bab15bf02d0 MLC Song Code RV8T7Y" at bounding box center [286, 96] width 405 height 15
paste input "48322"
type input "R48322"
click at [485, 117] on img "Search Form" at bounding box center [486, 115] width 7 height 15
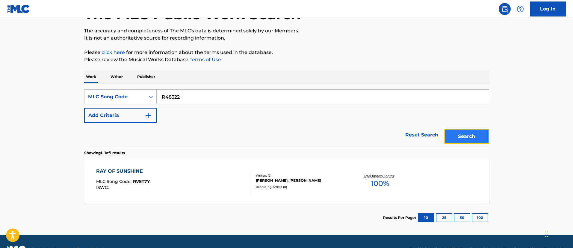
click at [473, 132] on button "Search" at bounding box center [466, 136] width 45 height 15
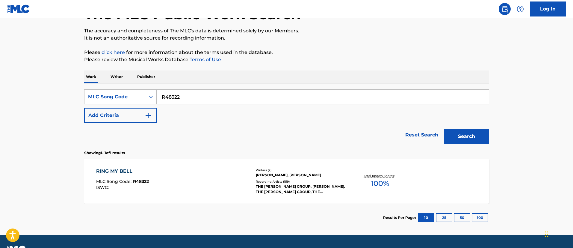
click at [168, 174] on div "RING MY BELL MLC Song Code : R48322 ISWC :" at bounding box center [173, 181] width 154 height 27
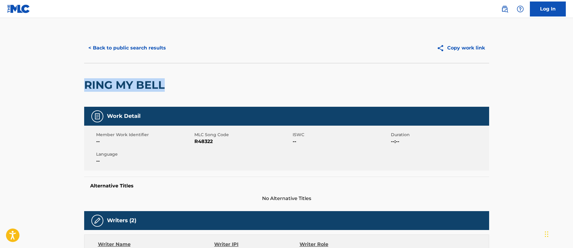
drag, startPoint x: 165, startPoint y: 85, endPoint x: 77, endPoint y: 84, distance: 87.5
click at [103, 46] on button "< Back to public search results" at bounding box center [127, 47] width 86 height 15
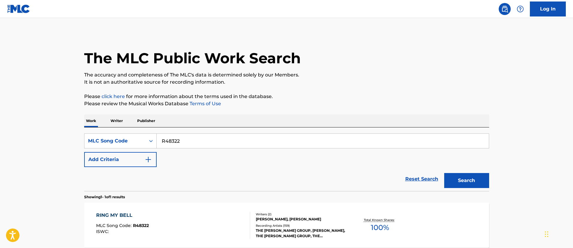
scroll to position [44, 0]
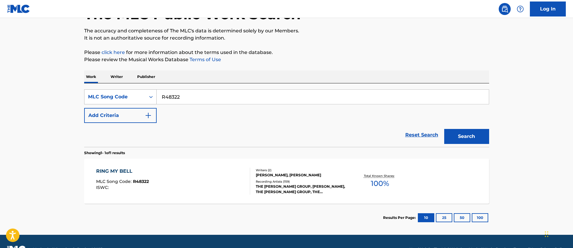
drag, startPoint x: 196, startPoint y: 95, endPoint x: 144, endPoint y: 94, distance: 52.1
click at [144, 94] on div "SearchWithCriteriaade16443-f468-4b63-935a-3bab15bf02d0 MLC Song Code R48322" at bounding box center [286, 96] width 405 height 15
paste input "H2519A"
type input "H2519A"
click at [455, 136] on button "Search" at bounding box center [466, 136] width 45 height 15
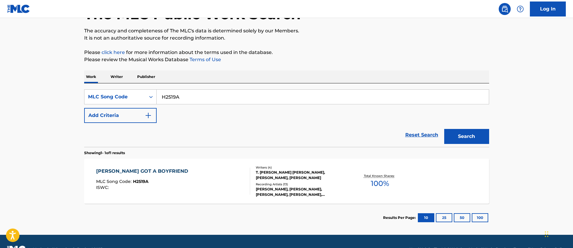
click at [171, 172] on div "HOOKER GOT A BOYFRIEND" at bounding box center [143, 171] width 95 height 7
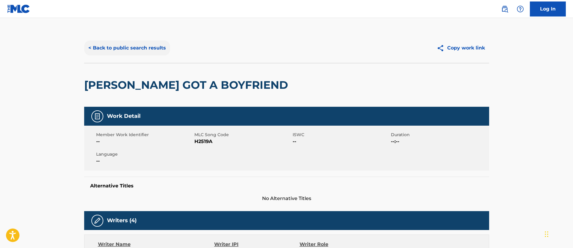
click at [137, 50] on button "< Back to public search results" at bounding box center [127, 47] width 86 height 15
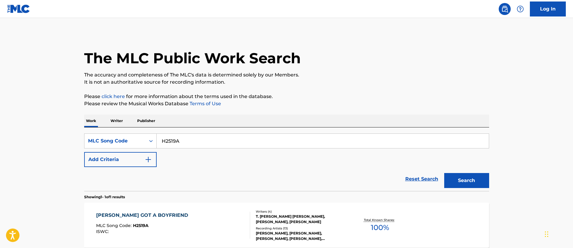
scroll to position [44, 0]
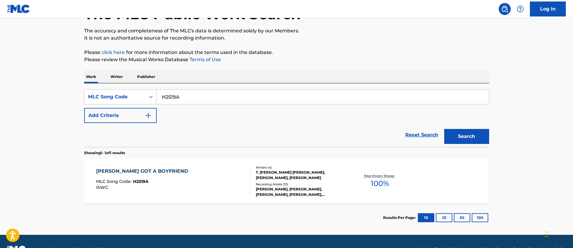
drag, startPoint x: 205, startPoint y: 96, endPoint x: 160, endPoint y: 95, distance: 45.0
click at [171, 95] on input "H2519A" at bounding box center [323, 97] width 332 height 14
drag, startPoint x: 160, startPoint y: 95, endPoint x: 140, endPoint y: 94, distance: 20.7
click at [140, 94] on div "SearchWithCriteriaade16443-f468-4b63-935a-3bab15bf02d0 MLC Song Code H2519A" at bounding box center [286, 96] width 405 height 15
drag, startPoint x: 183, startPoint y: 97, endPoint x: 163, endPoint y: 98, distance: 20.1
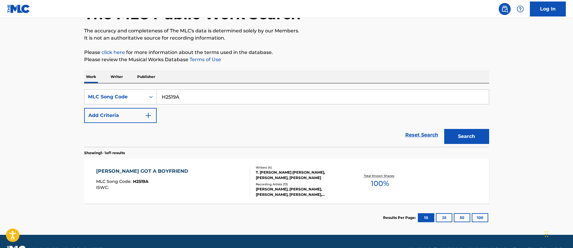
click at [163, 98] on input "H2519A" at bounding box center [323, 97] width 332 height 14
paste input "S66706"
type input "S66706"
click at [474, 136] on button "Search" at bounding box center [466, 136] width 45 height 15
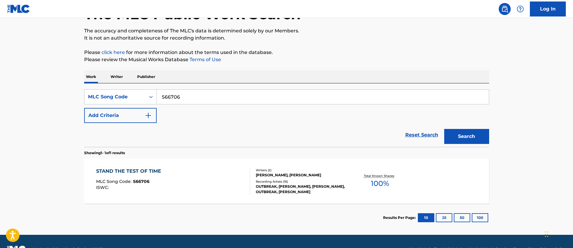
click at [164, 177] on div "STAND THE TEST OF TIME MLC Song Code : S66706 ISWC :" at bounding box center [130, 181] width 68 height 27
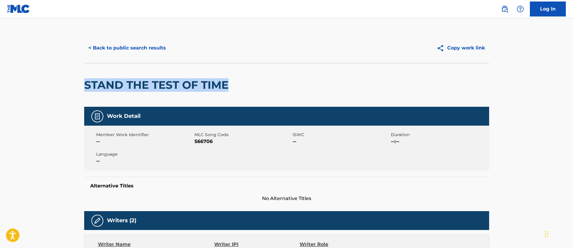
drag, startPoint x: 238, startPoint y: 86, endPoint x: 77, endPoint y: 85, distance: 160.6
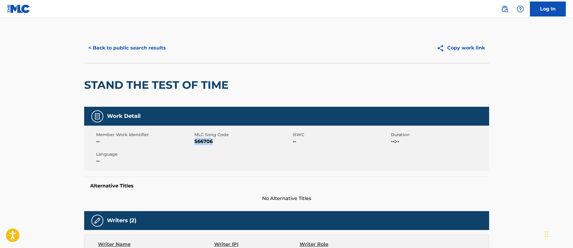
drag, startPoint x: 219, startPoint y: 142, endPoint x: 194, endPoint y: 146, distance: 24.6
click at [194, 146] on div "Member Work Identifier -- MLC Song Code S66706 ISWC -- Duration --:-- Language …" at bounding box center [286, 148] width 405 height 45
click at [162, 48] on button "< Back to public search results" at bounding box center [127, 47] width 86 height 15
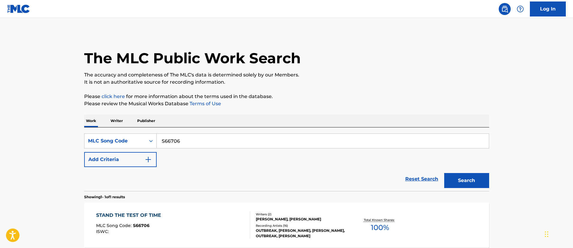
scroll to position [44, 0]
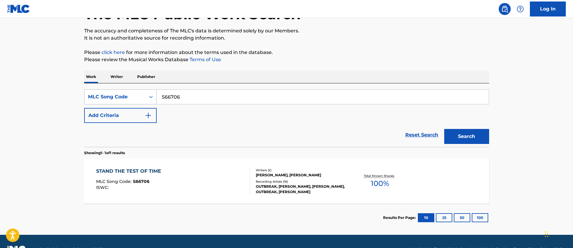
drag, startPoint x: 200, startPoint y: 95, endPoint x: 144, endPoint y: 96, distance: 56.0
click at [144, 96] on div "SearchWithCriteriaade16443-f468-4b63-935a-3bab15bf02d0 MLC Song Code S66706" at bounding box center [286, 96] width 405 height 15
paste input "A42Y9"
type input "SA42Y9"
click at [460, 132] on button "Search" at bounding box center [466, 136] width 45 height 15
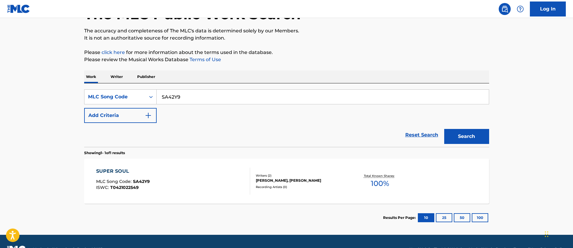
scroll to position [60, 0]
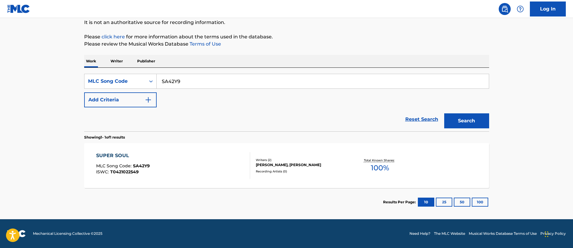
click at [148, 155] on div "SUPER SOUL" at bounding box center [123, 155] width 54 height 7
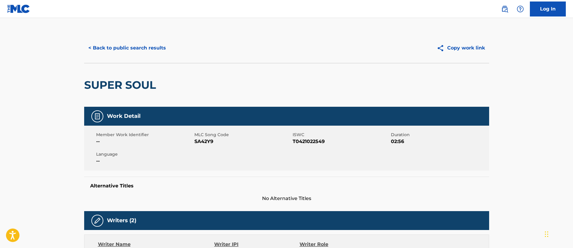
scroll to position [90, 0]
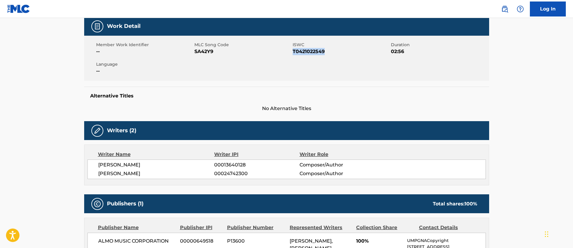
drag, startPoint x: 333, startPoint y: 52, endPoint x: 292, endPoint y: 52, distance: 40.2
click at [293, 52] on span "T0421022549" at bounding box center [341, 51] width 97 height 7
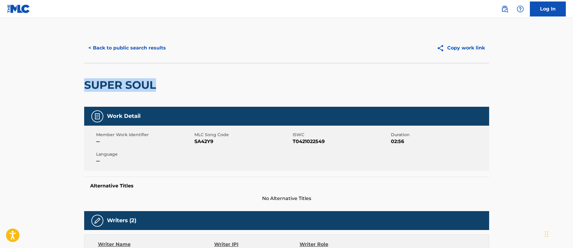
drag, startPoint x: 168, startPoint y: 87, endPoint x: 82, endPoint y: 85, distance: 86.6
click at [82, 85] on div "< Back to public search results Copy work link SUPER SOUL Work Detail Member Wo…" at bounding box center [287, 228] width 420 height 390
click at [140, 48] on button "< Back to public search results" at bounding box center [127, 47] width 86 height 15
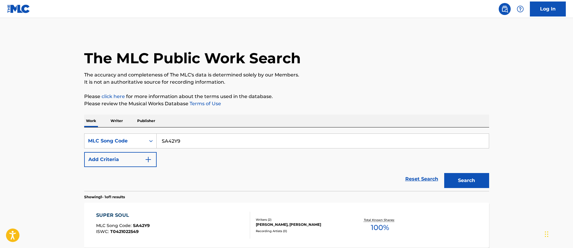
scroll to position [44, 0]
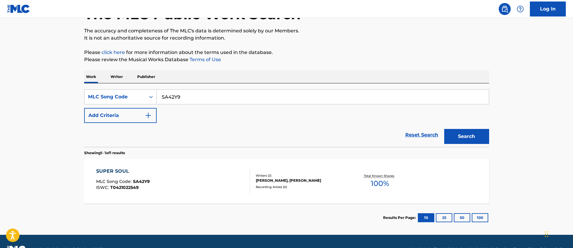
drag, startPoint x: 200, startPoint y: 96, endPoint x: 182, endPoint y: 95, distance: 18.6
click at [150, 92] on div "SearchWithCriteriaade16443-f468-4b63-935a-3bab15bf02d0 MLC Song Code SA42Y9" at bounding box center [286, 96] width 405 height 15
paste input "V8S25"
type input "SV8S25"
click at [464, 137] on button "Search" at bounding box center [466, 136] width 45 height 15
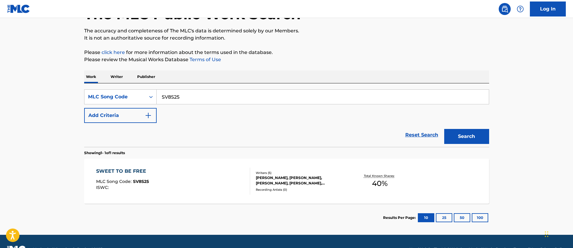
click at [171, 175] on div "SWEET TO BE FREE MLC Song Code : SV8S25 ISWC :" at bounding box center [173, 181] width 154 height 27
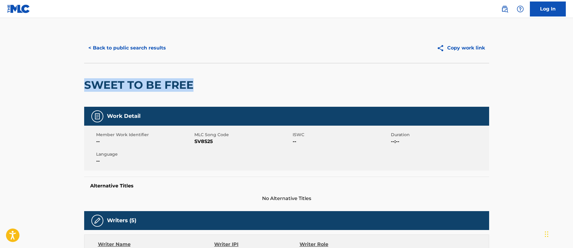
drag, startPoint x: 176, startPoint y: 81, endPoint x: 76, endPoint y: 79, distance: 100.4
click at [75, 78] on main "< Back to public search results Copy work link SWEET TO BE FREE Work Detail Mem…" at bounding box center [286, 238] width 573 height 440
click at [153, 46] on button "< Back to public search results" at bounding box center [127, 47] width 86 height 15
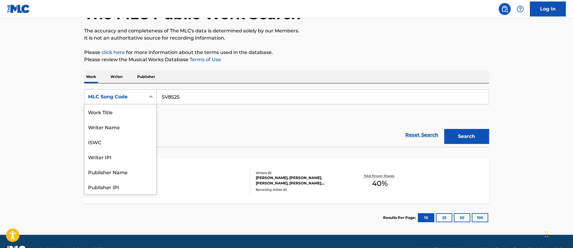
click at [135, 98] on div "MLC Song Code" at bounding box center [115, 96] width 54 height 7
click at [130, 109] on div "ISWC" at bounding box center [121, 111] width 72 height 15
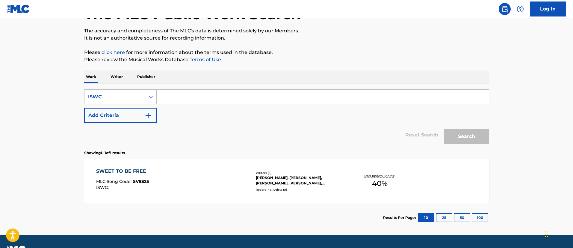
click at [193, 85] on div "SearchWithCriteriaaade835b-42d1-4893-8c69-b19c454425f2 ISWC Add Criteria Reset …" at bounding box center [286, 115] width 405 height 64
click at [186, 95] on input "Search Form" at bounding box center [323, 97] width 332 height 14
paste input "T9042079903"
type input "T9042079903"
click at [469, 135] on button "Search" at bounding box center [466, 136] width 45 height 15
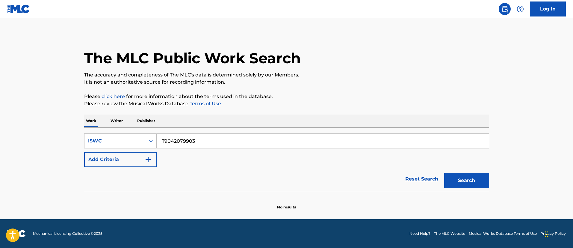
scroll to position [0, 0]
click at [153, 139] on icon "Search Form" at bounding box center [151, 141] width 6 height 6
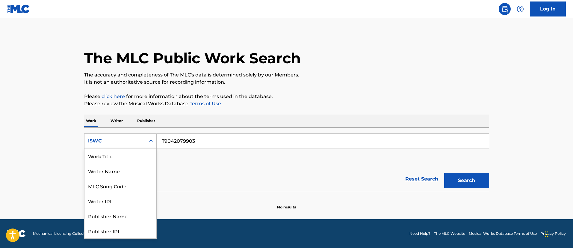
scroll to position [30, 0]
click at [136, 157] on div "MLC Song Code" at bounding box center [121, 155] width 72 height 15
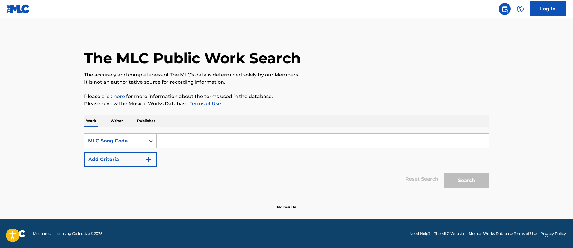
click at [196, 134] on input "Search Form" at bounding box center [323, 141] width 332 height 14
paste input "I02452"
type input "I02452"
drag, startPoint x: 460, startPoint y: 172, endPoint x: 461, endPoint y: 176, distance: 4.7
click at [461, 175] on div "Search" at bounding box center [465, 179] width 48 height 24
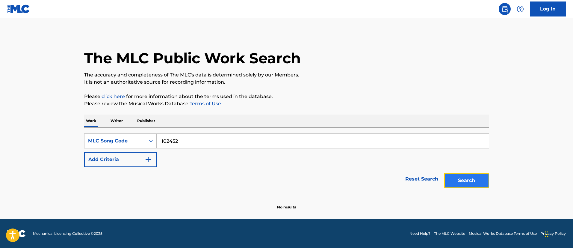
click at [461, 176] on button "Search" at bounding box center [466, 180] width 45 height 15
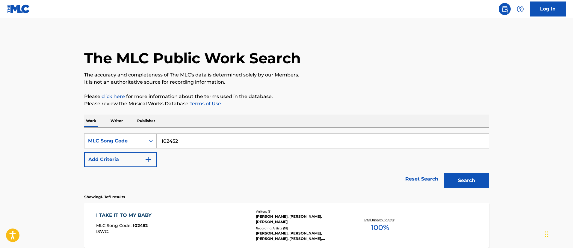
scroll to position [60, 0]
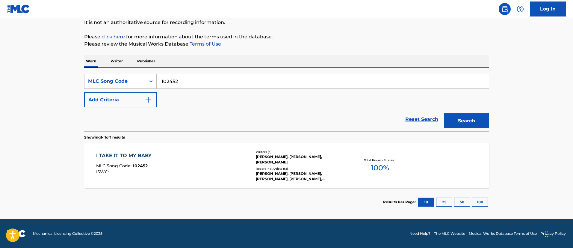
click at [159, 152] on div "I TAKE IT TO MY BABY MLC Song Code : I02452 ISWC :" at bounding box center [173, 165] width 154 height 27
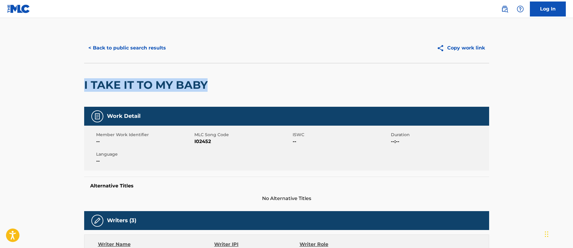
drag, startPoint x: 224, startPoint y: 83, endPoint x: 63, endPoint y: 83, distance: 161.2
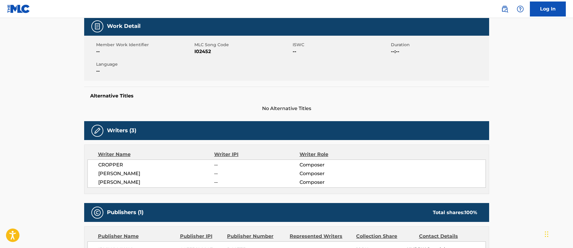
scroll to position [180, 0]
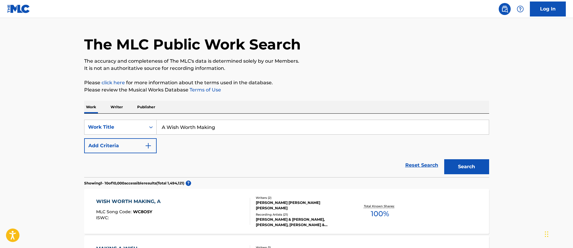
scroll to position [14, 0]
click at [228, 127] on input "A Wish Worth Making" at bounding box center [323, 127] width 332 height 14
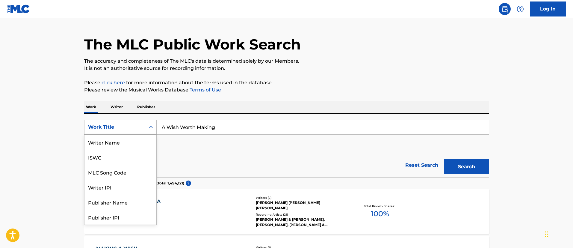
click at [140, 127] on div "Work Title" at bounding box center [115, 126] width 54 height 7
click at [129, 140] on div "MLC Song Code" at bounding box center [121, 142] width 72 height 15
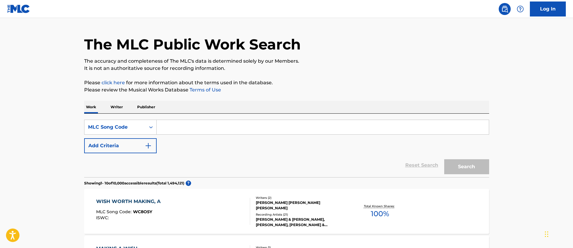
click at [184, 125] on input "Search Form" at bounding box center [323, 127] width 332 height 14
paste input "T07042"
type input "T07042"
click at [461, 171] on button "Search" at bounding box center [466, 166] width 45 height 15
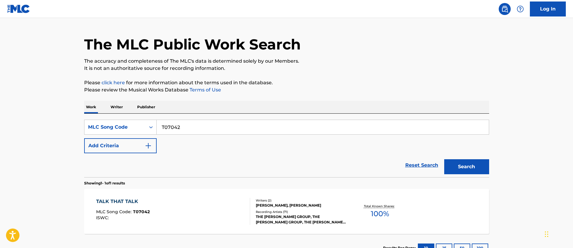
scroll to position [60, 0]
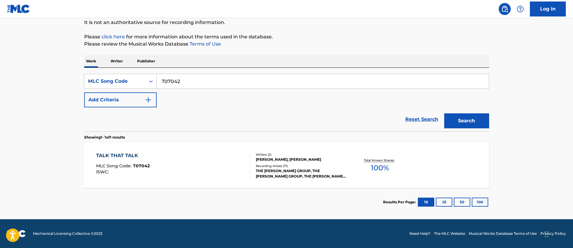
click at [205, 164] on div "TALK THAT TALK MLC Song Code : T07042 ISWC :" at bounding box center [173, 165] width 154 height 27
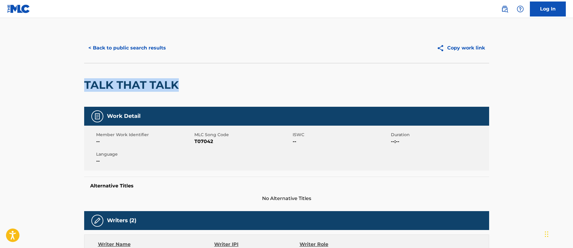
drag, startPoint x: 184, startPoint y: 83, endPoint x: 83, endPoint y: 80, distance: 101.0
copy h2 "TALK THAT TALK"
click at [132, 47] on button "< Back to public search results" at bounding box center [127, 47] width 86 height 15
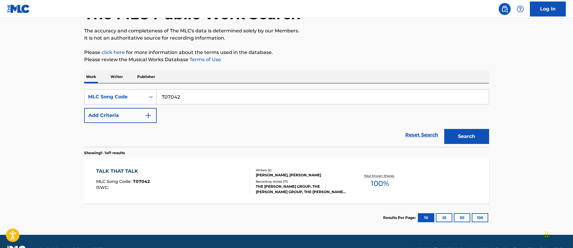
drag, startPoint x: 198, startPoint y: 93, endPoint x: 145, endPoint y: 87, distance: 53.3
click at [145, 87] on div "SearchWithCriteriab66a38e0-8946-4da2-b268-dc478c1b8047 MLC Song Code T07042 Add…" at bounding box center [286, 115] width 405 height 64
paste input "6292T"
type input "T6292T"
click at [466, 132] on button "Search" at bounding box center [466, 136] width 45 height 15
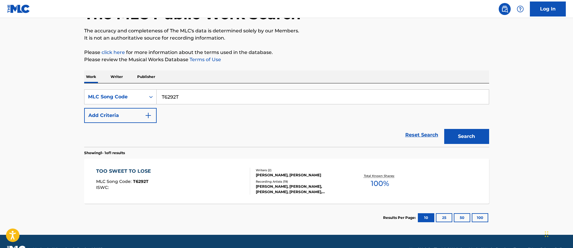
click at [156, 182] on div "TOO SWEET TO LOSE MLC Song Code : T6292T ISWC :" at bounding box center [173, 181] width 154 height 27
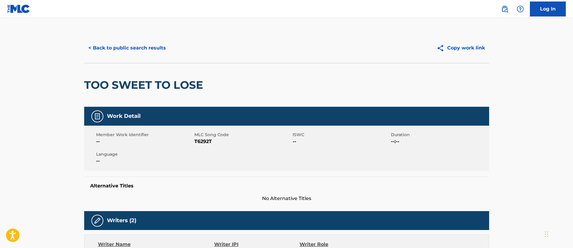
click at [212, 87] on div "TOO SWEET TO LOSE" at bounding box center [286, 85] width 405 height 44
drag, startPoint x: 125, startPoint y: 86, endPoint x: 81, endPoint y: 81, distance: 44.3
copy h2 "TOO SWEET TO LOSE"
click at [133, 48] on button "< Back to public search results" at bounding box center [127, 47] width 86 height 15
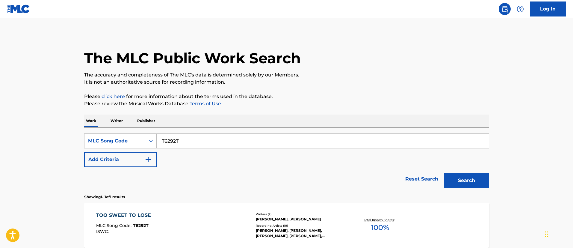
scroll to position [44, 0]
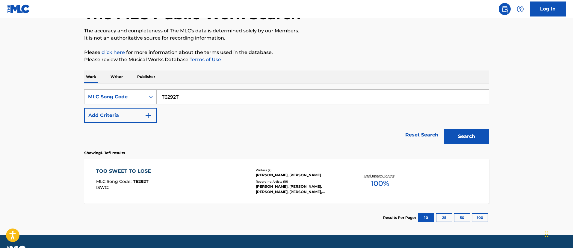
drag, startPoint x: 245, startPoint y: 94, endPoint x: 158, endPoint y: 93, distance: 87.5
click at [165, 93] on input "T6292T" at bounding box center [323, 97] width 332 height 14
drag, startPoint x: 158, startPoint y: 93, endPoint x: 152, endPoint y: 92, distance: 5.8
click at [156, 93] on div "SearchWithCriteriab66a38e0-8946-4da2-b268-dc478c1b8047 MLC Song Code T6292T" at bounding box center [286, 96] width 405 height 15
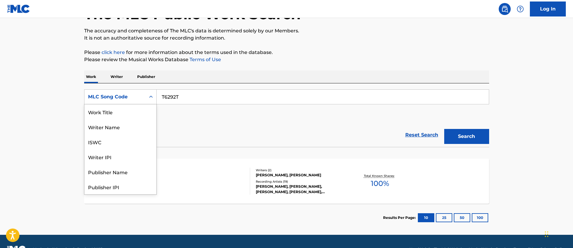
click at [152, 92] on div "Search Form" at bounding box center [151, 96] width 11 height 11
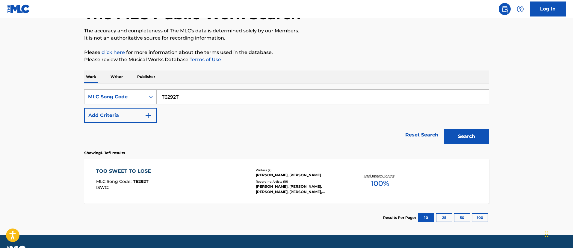
drag, startPoint x: 195, startPoint y: 99, endPoint x: 164, endPoint y: 95, distance: 31.4
click at [165, 95] on input "T6292T" at bounding box center [323, 97] width 332 height 14
type input "T"
paste input "YA02E5"
type input "YA02E5"
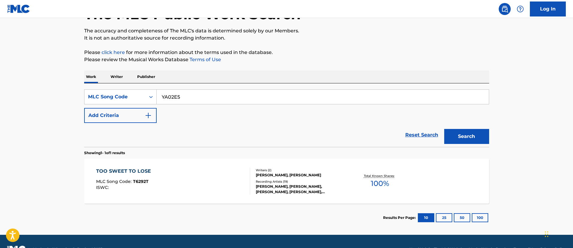
click at [444, 129] on button "Search" at bounding box center [466, 136] width 45 height 15
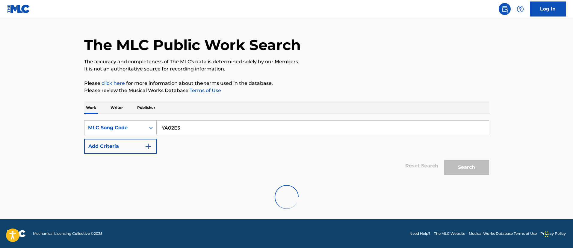
scroll to position [44, 0]
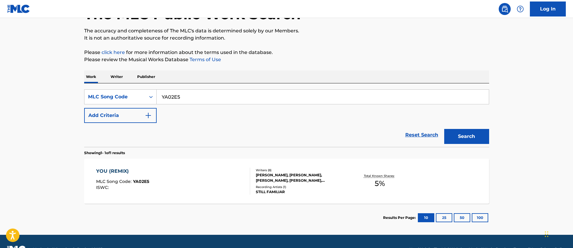
click at [179, 177] on div "YOU (REMIX) MLC Song Code : YA02E5 ISWC :" at bounding box center [173, 181] width 154 height 27
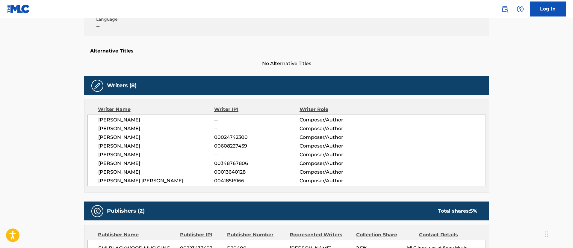
scroll to position [45, 0]
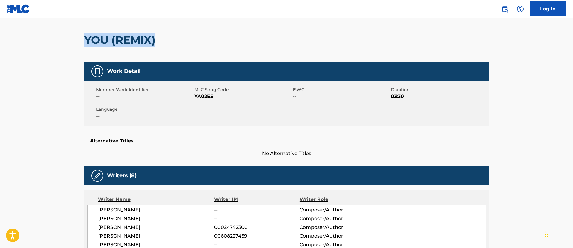
drag, startPoint x: 127, startPoint y: 40, endPoint x: 78, endPoint y: 38, distance: 48.6
copy h2 "YOU (REMIX)"
